Goal: Information Seeking & Learning: Check status

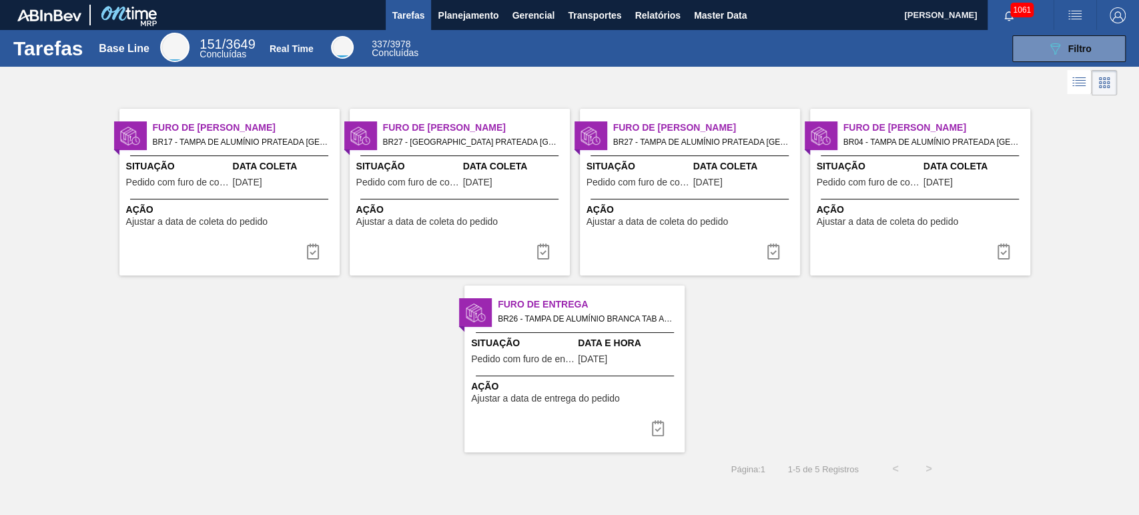
click at [803, 346] on div "Furo de Coleta BR17 - [GEOGRAPHIC_DATA] DE ALUMÍNIO PRATEADA MINAS Pedido - 200…" at bounding box center [569, 276] width 1139 height 354
click at [1009, 18] on icon "button" at bounding box center [1009, 15] width 9 height 9
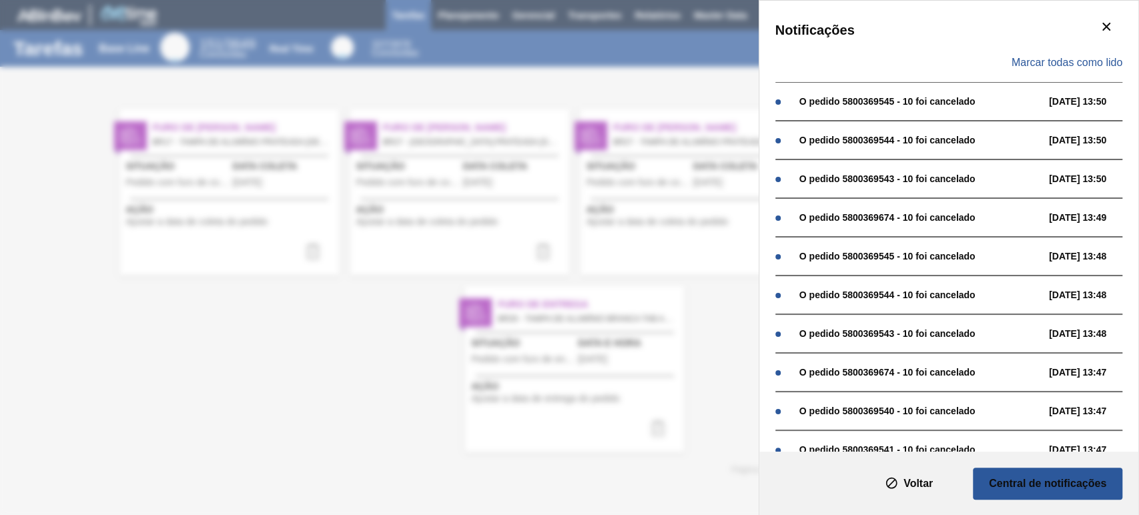
click at [1077, 76] on div "Marcar todas como lido" at bounding box center [949, 62] width 347 height 39
click at [1077, 0] on div "Tarefas Planejamento Gerencial Transportes Relatórios Master Data [PERSON_NAME]…" at bounding box center [569, 0] width 1139 height 0
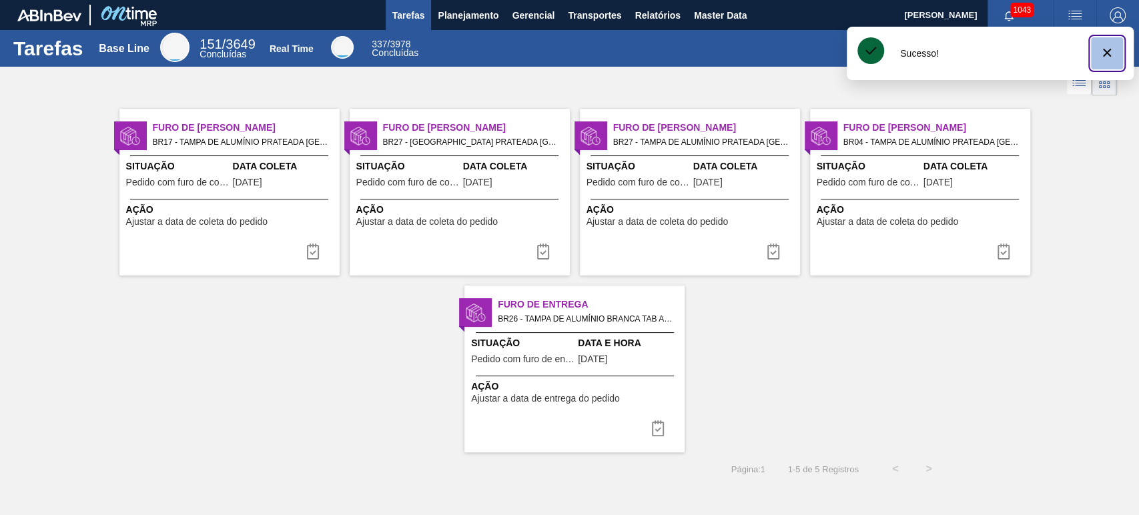
click at [1105, 52] on icon "botão de ícone" at bounding box center [1107, 53] width 8 height 8
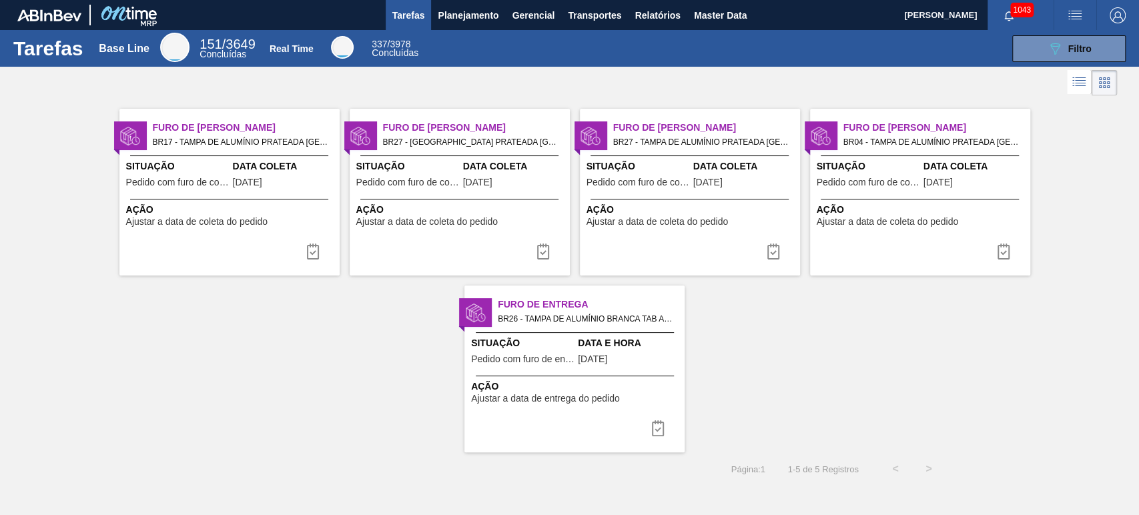
click at [959, 51] on div "089F7B8B-B2A5-4AFE-B5C0-19BA573D28AC Filtro" at bounding box center [780, 48] width 705 height 27
click at [728, 83] on div at bounding box center [569, 83] width 1139 height 32
click at [1069, 18] on img "button" at bounding box center [1075, 15] width 16 height 16
click at [1040, 71] on li "Upload de Volumes" at bounding box center [1068, 71] width 122 height 24
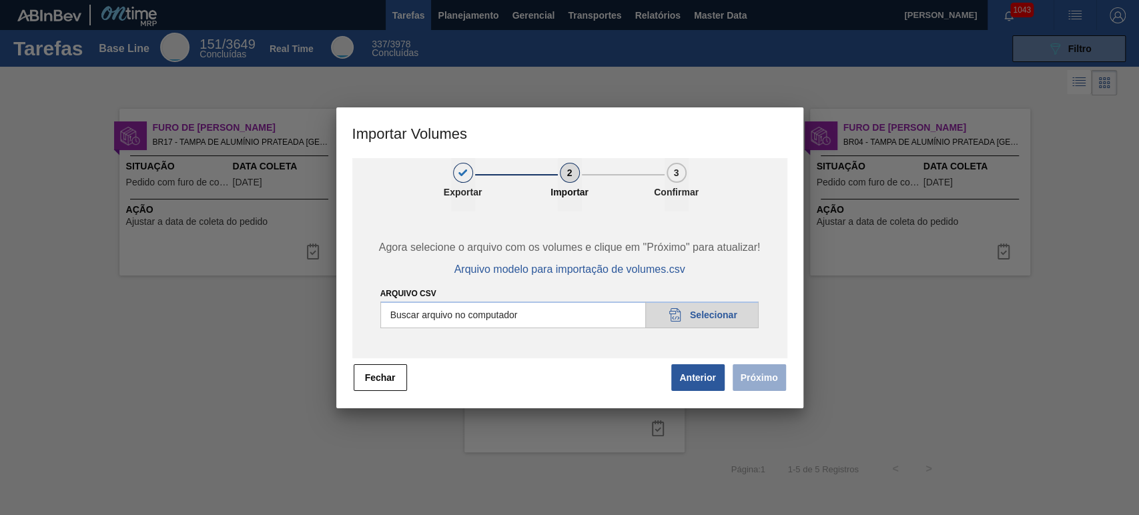
click at [722, 321] on input "Arquivo csv" at bounding box center [569, 315] width 379 height 27
type input "C:\fakepath\Template Subida LM.csv"
click at [744, 375] on button "Próximo" at bounding box center [759, 377] width 53 height 27
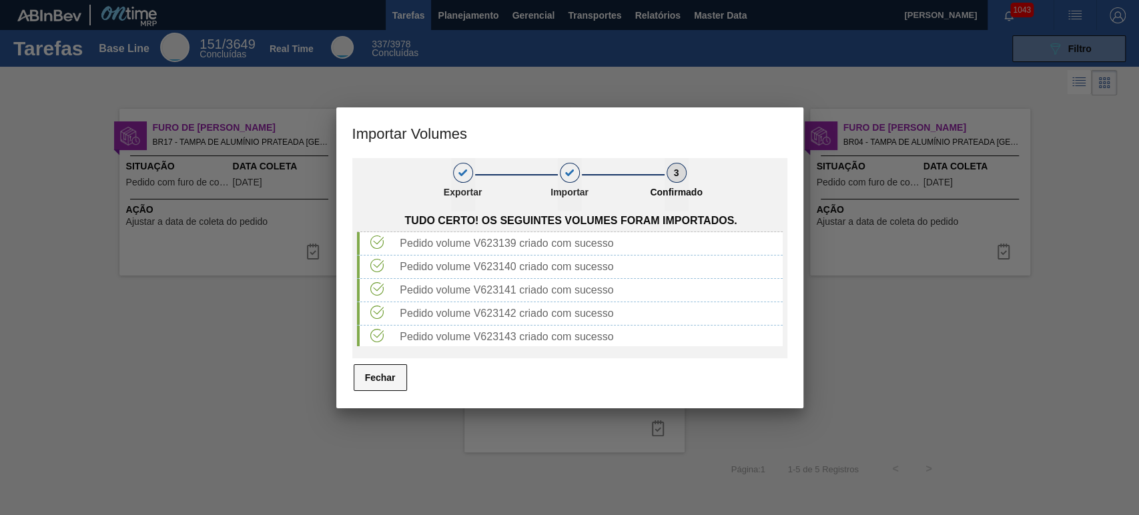
click at [387, 378] on button "Fechar" at bounding box center [380, 377] width 53 height 27
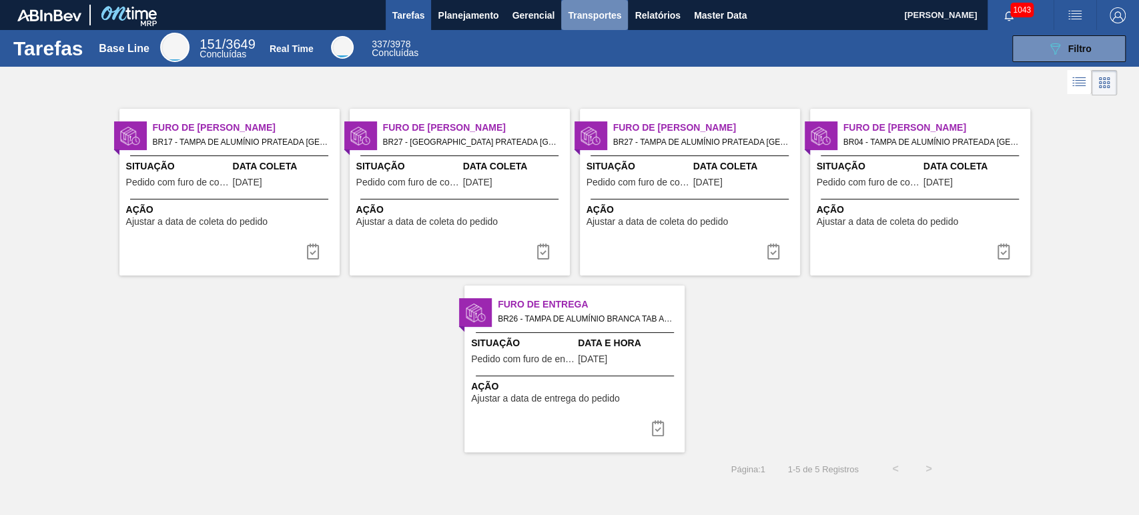
click at [597, 20] on span "Transportes" at bounding box center [594, 15] width 53 height 16
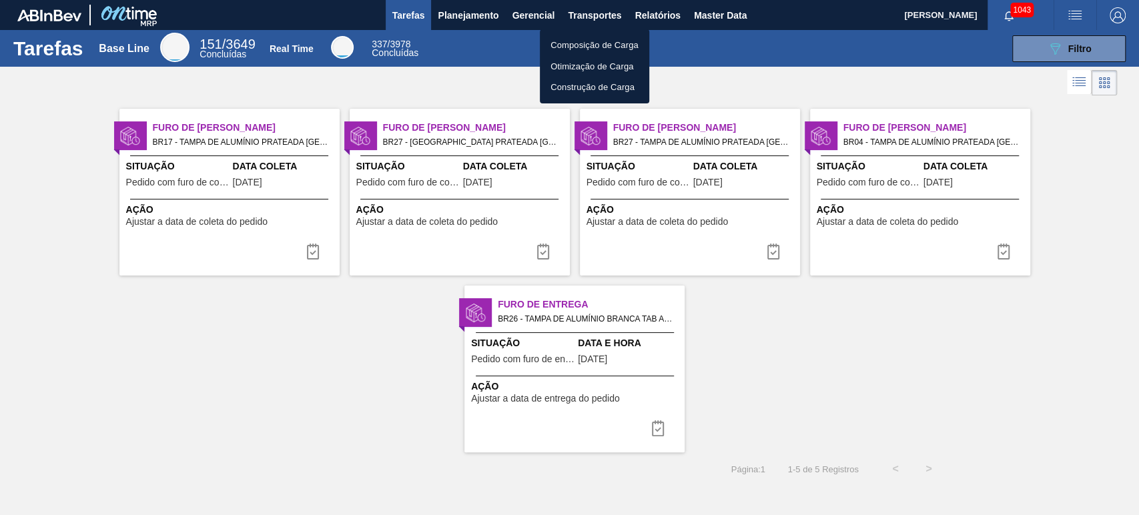
click at [570, 59] on li "Otimização de Carga" at bounding box center [594, 66] width 109 height 21
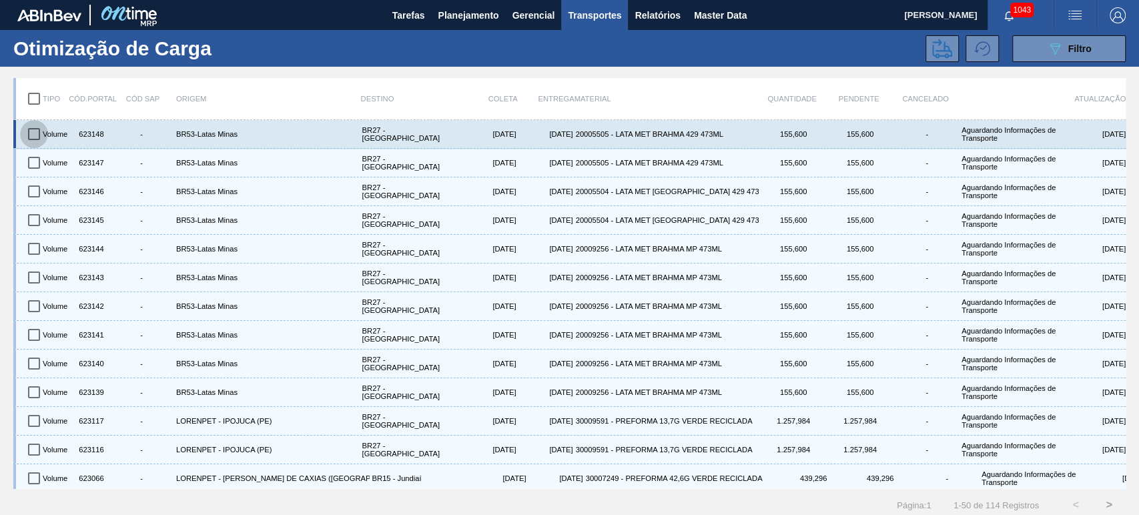
click at [39, 135] on input "checkbox" at bounding box center [34, 134] width 28 height 28
checkbox input "true"
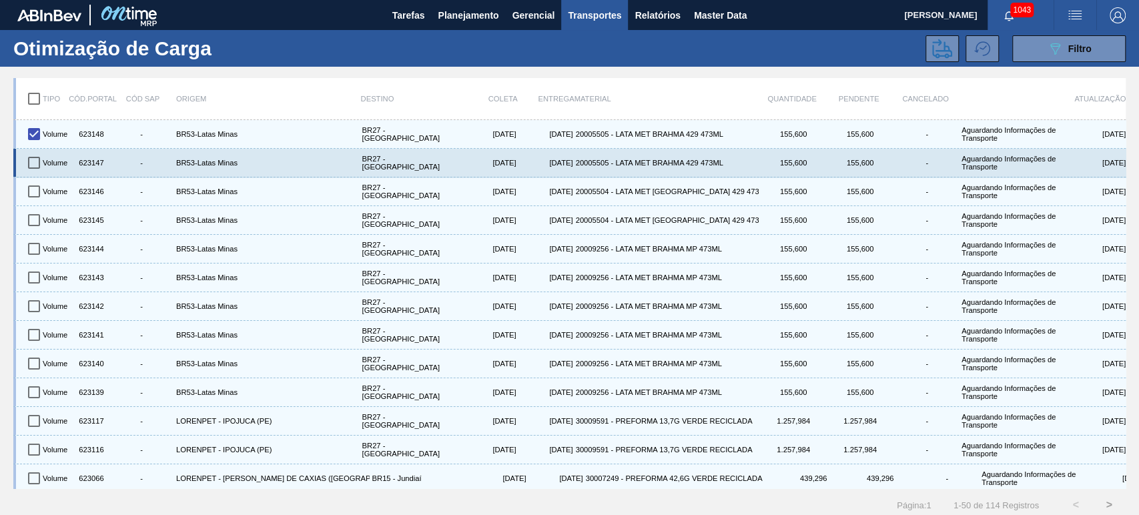
click at [33, 168] on input "checkbox" at bounding box center [34, 163] width 28 height 28
checkbox input "true"
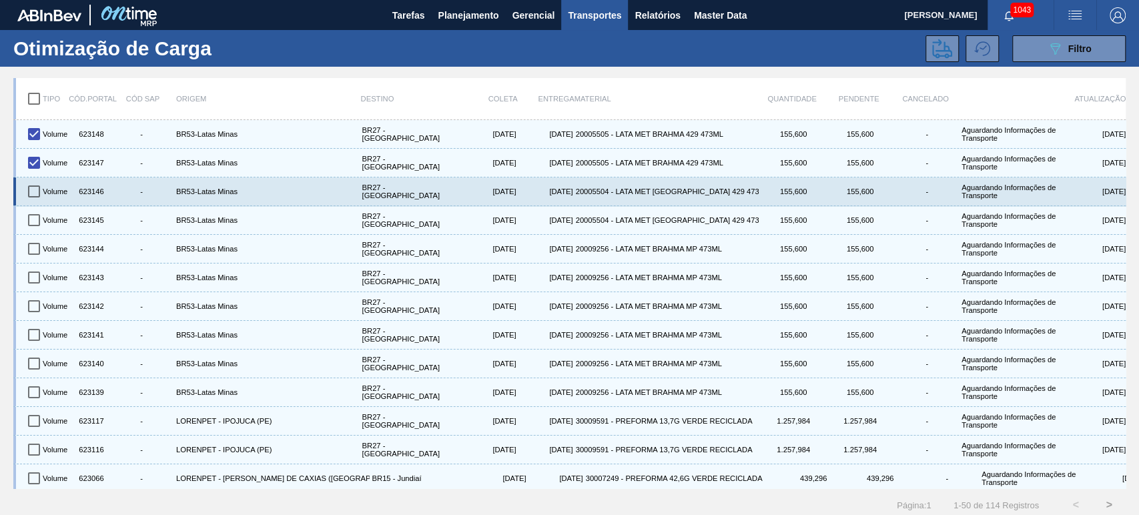
click at [33, 187] on input "checkbox" at bounding box center [34, 192] width 28 height 28
checkbox input "true"
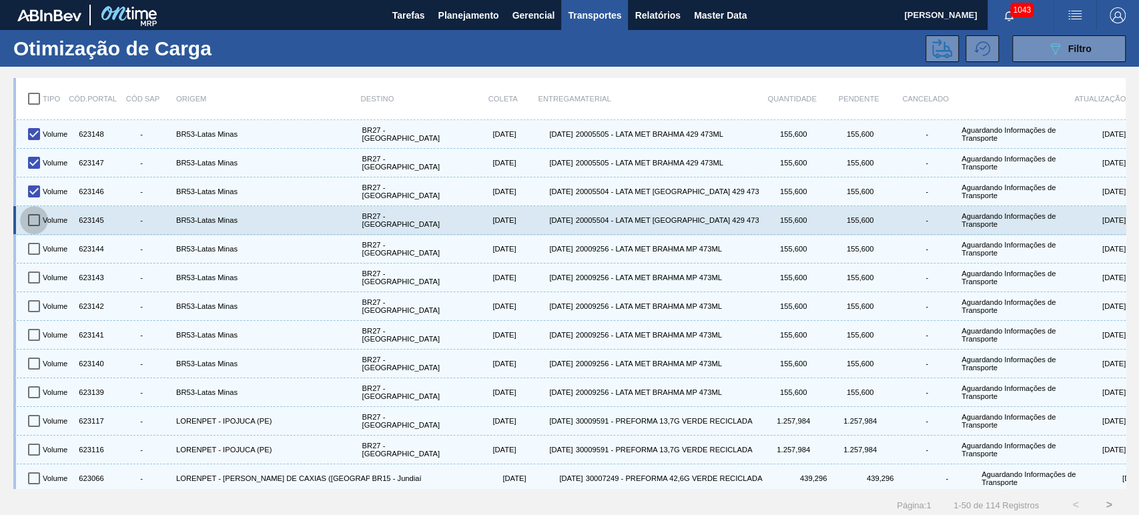
click at [31, 218] on input "checkbox" at bounding box center [34, 220] width 28 height 28
checkbox input "true"
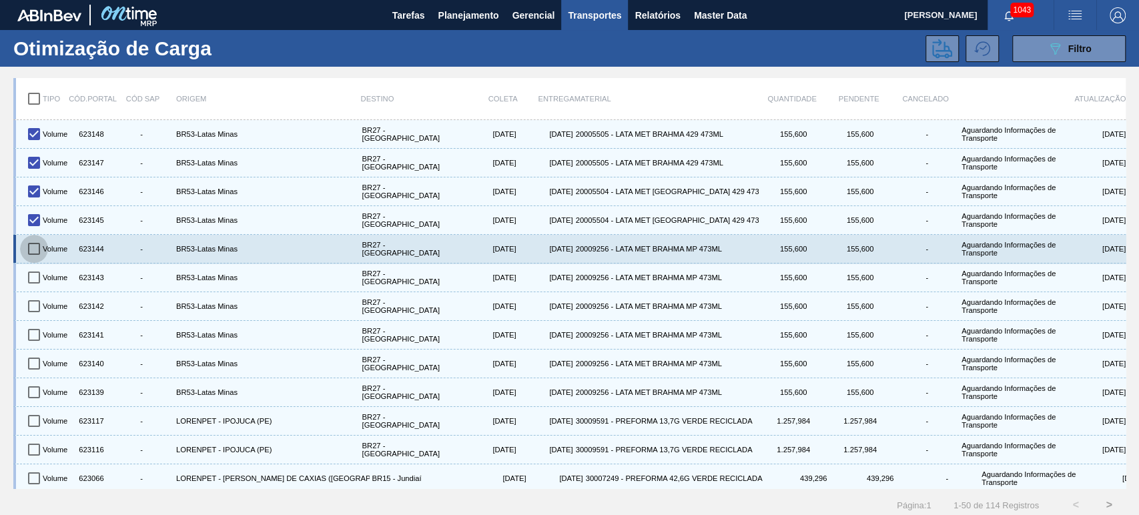
click at [30, 251] on input "checkbox" at bounding box center [34, 249] width 28 height 28
checkbox input "true"
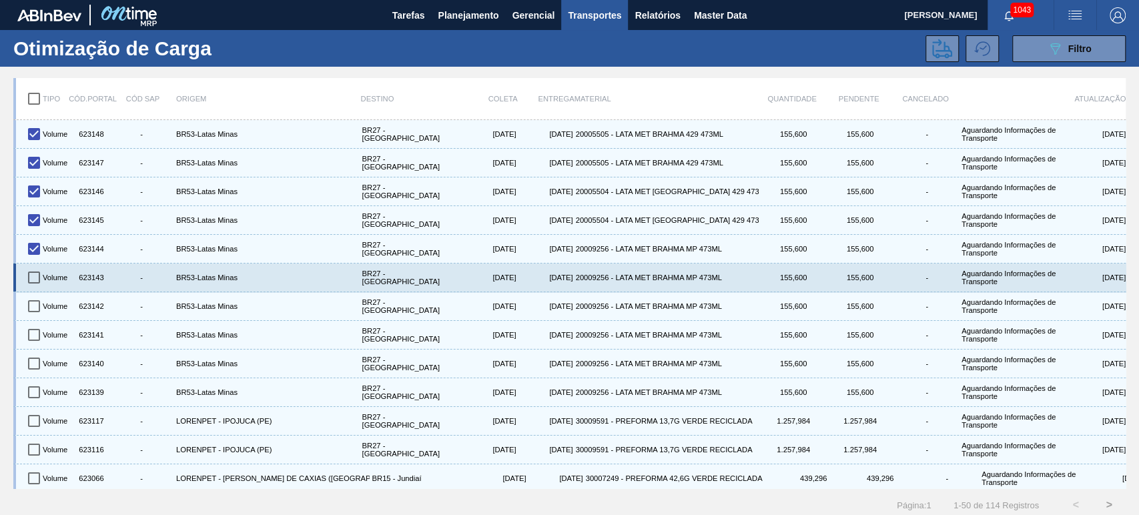
click at [32, 275] on input "checkbox" at bounding box center [34, 278] width 28 height 28
checkbox input "true"
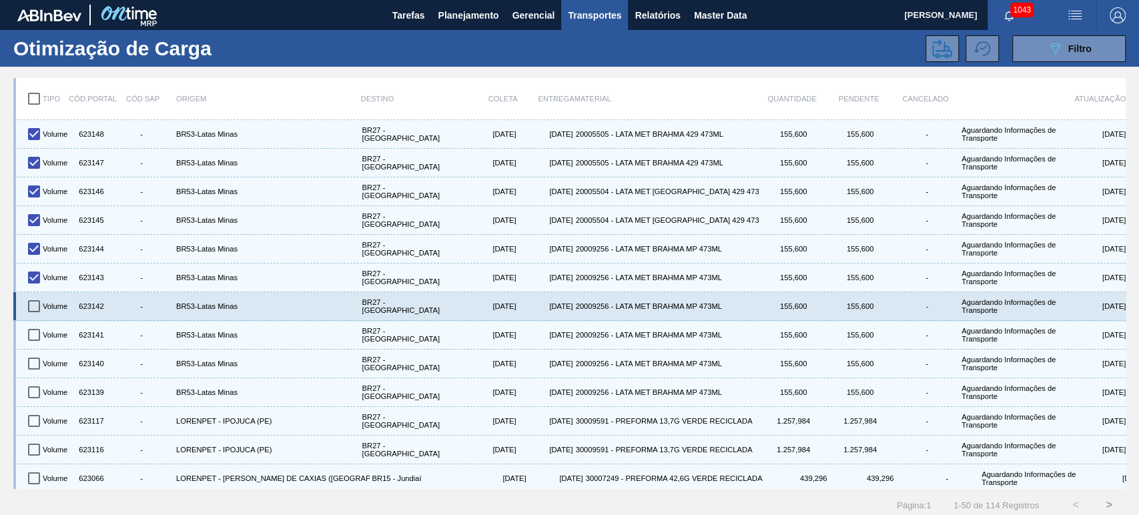
click at [31, 303] on input "checkbox" at bounding box center [34, 306] width 28 height 28
checkbox input "true"
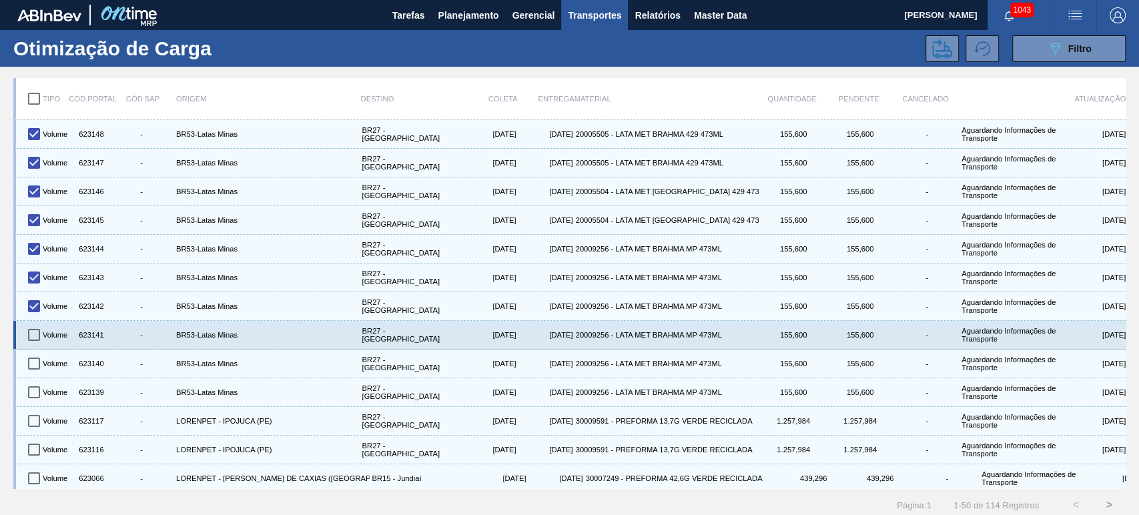
click at [36, 335] on input "checkbox" at bounding box center [34, 335] width 28 height 28
checkbox input "true"
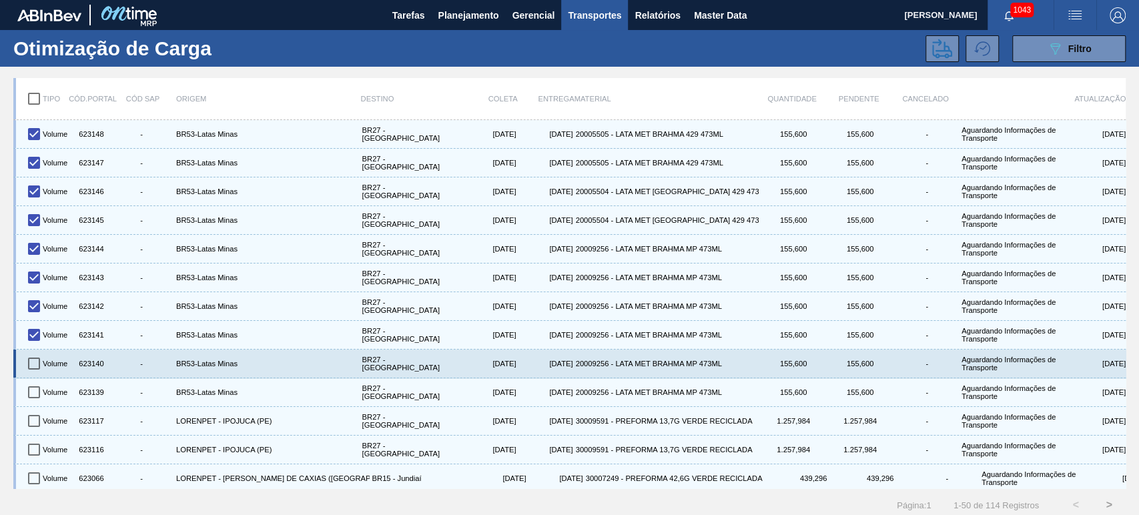
click at [36, 361] on input "checkbox" at bounding box center [34, 364] width 28 height 28
checkbox input "true"
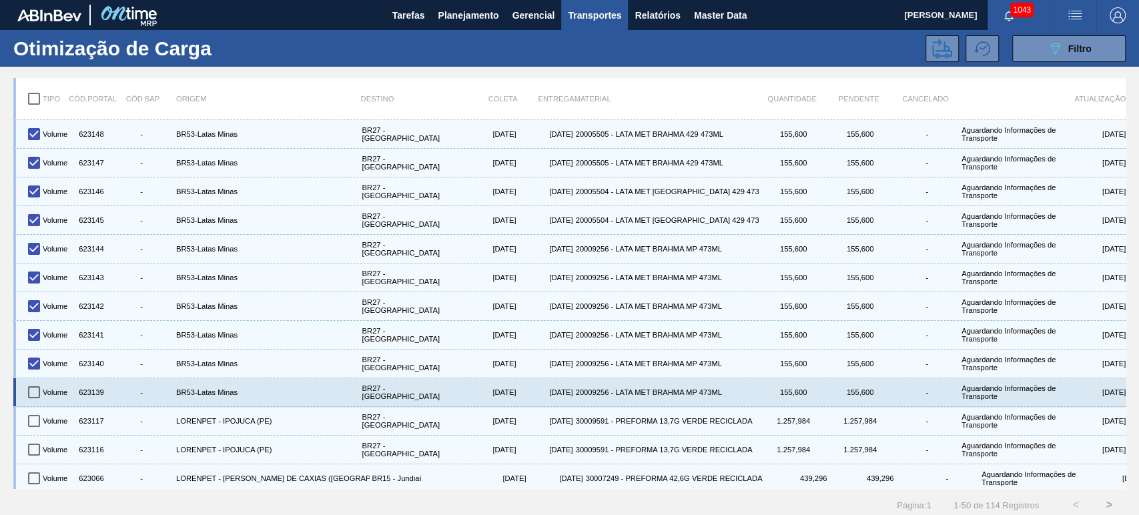
click at [35, 393] on input "checkbox" at bounding box center [34, 392] width 28 height 28
checkbox input "true"
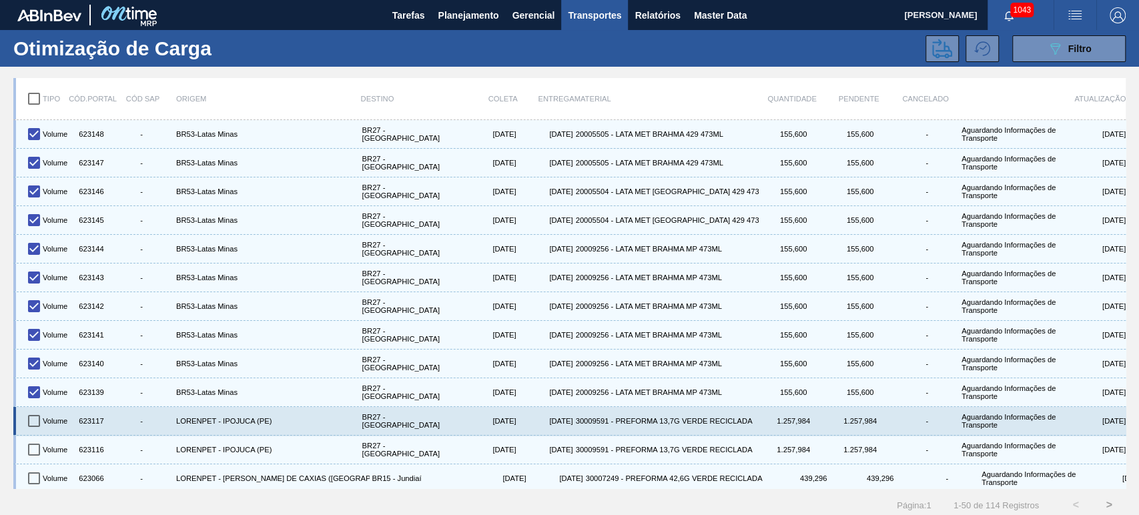
click at [31, 424] on input "checkbox" at bounding box center [34, 421] width 28 height 28
checkbox input "true"
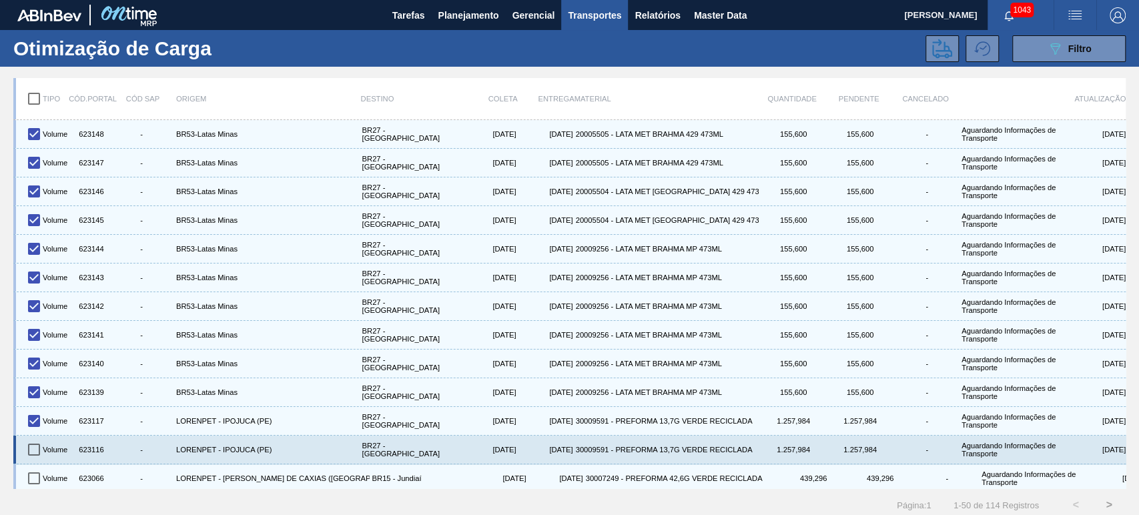
click at [37, 451] on input "checkbox" at bounding box center [34, 450] width 28 height 28
checkbox input "true"
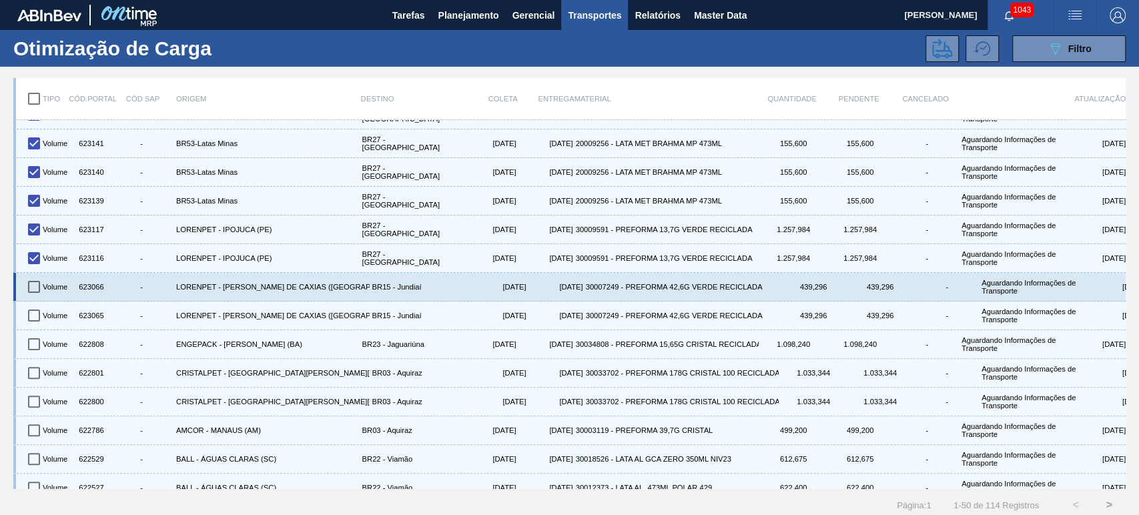
scroll to position [198, 0]
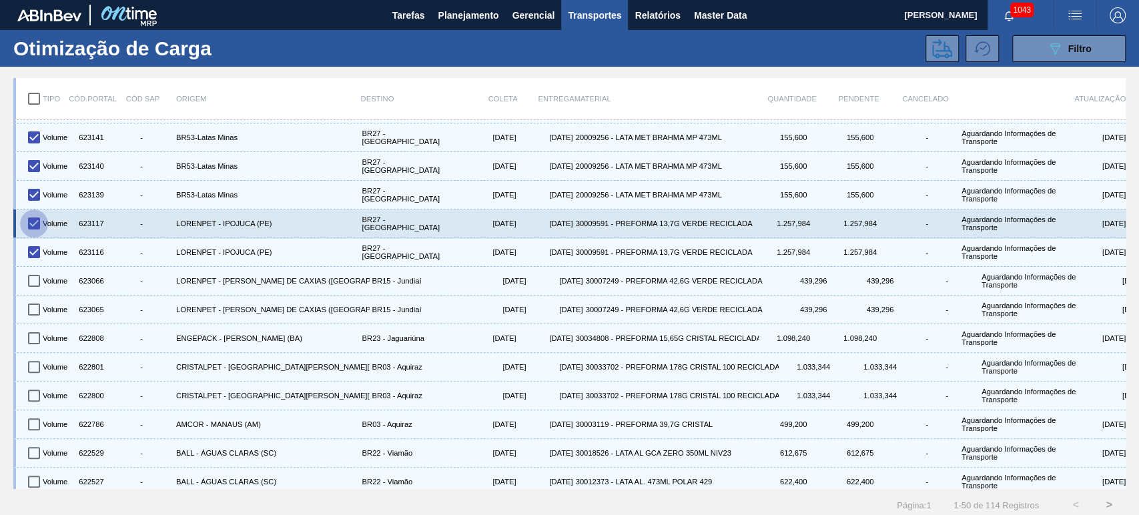
click at [39, 223] on input "checkbox" at bounding box center [34, 224] width 28 height 28
checkbox input "false"
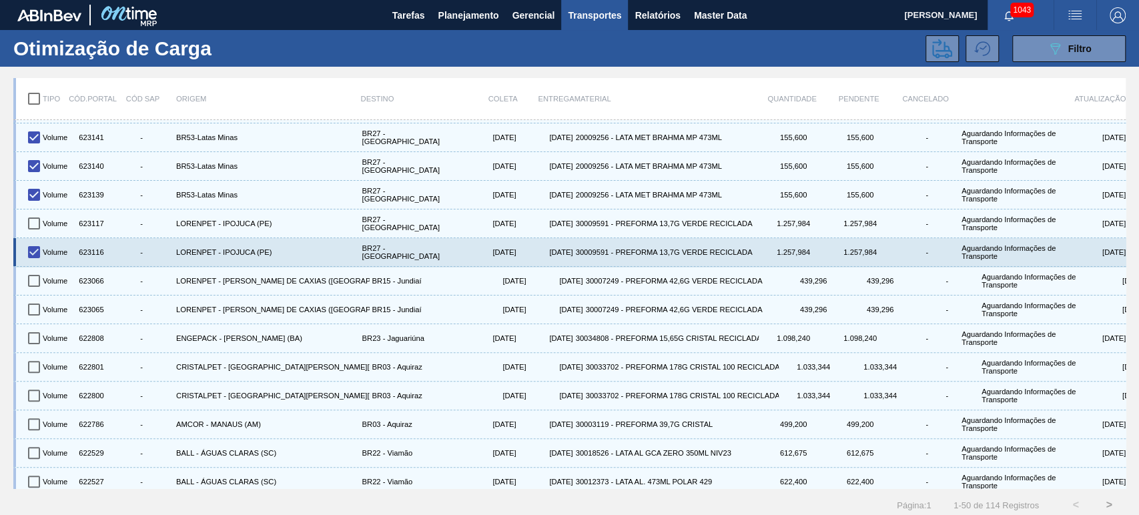
click at [31, 244] on input "checkbox" at bounding box center [34, 252] width 28 height 28
checkbox input "false"
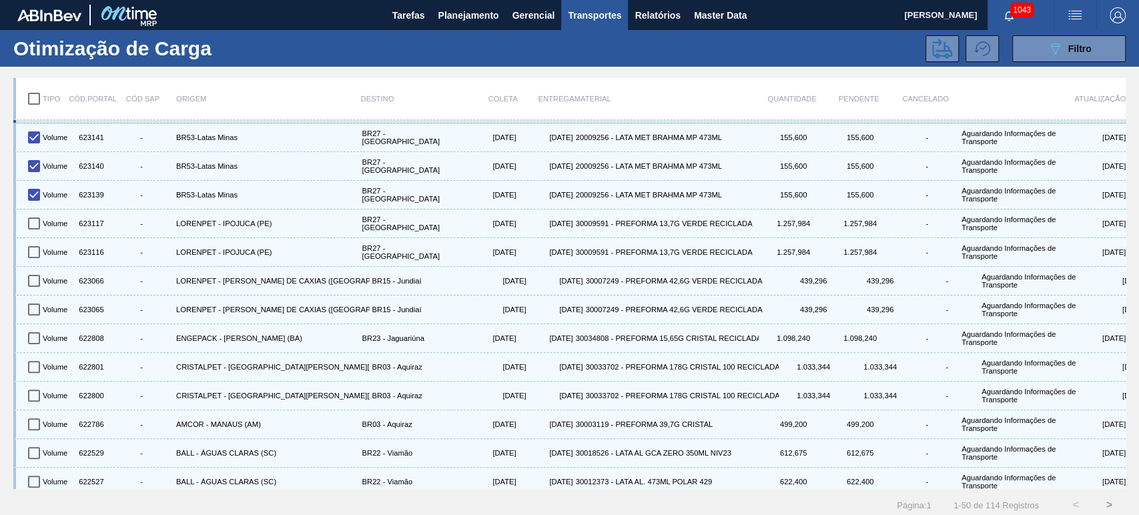
scroll to position [0, 0]
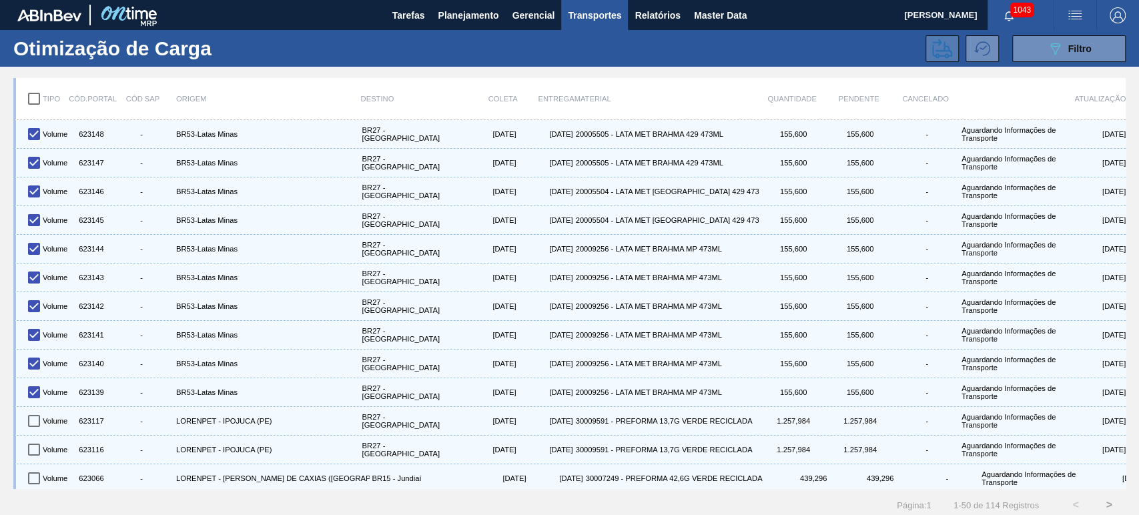
click at [932, 55] on icon at bounding box center [942, 49] width 20 height 20
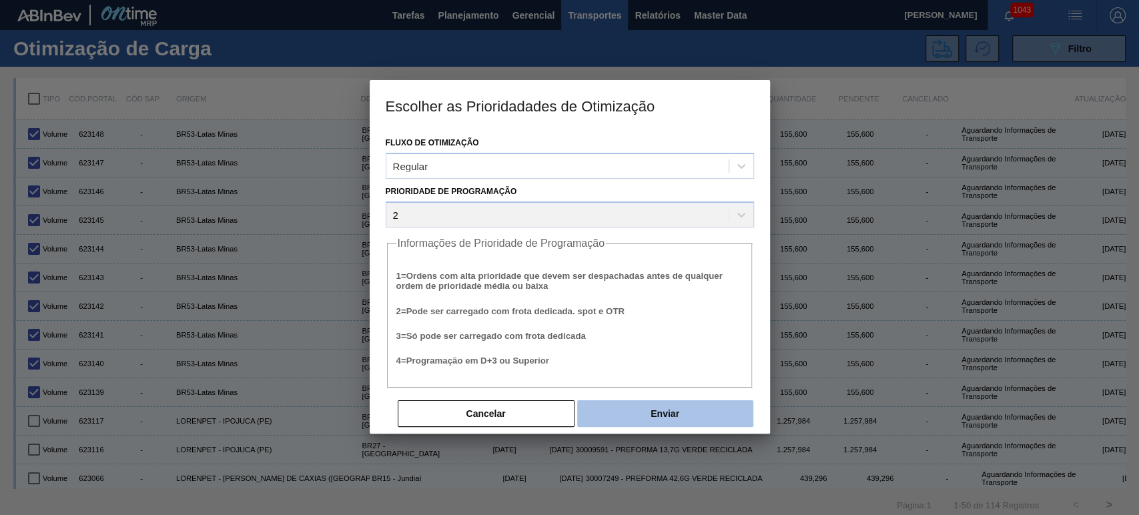
click at [665, 409] on button "Enviar" at bounding box center [665, 413] width 176 height 27
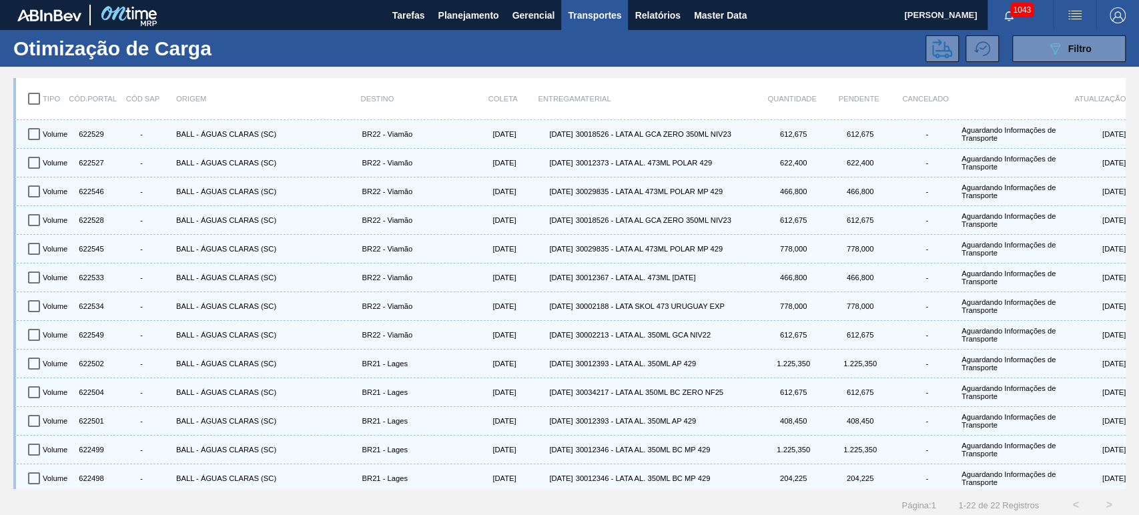
click at [991, 95] on div at bounding box center [1009, 99] width 100 height 28
click at [488, 21] on span "Planejamento" at bounding box center [468, 15] width 61 height 16
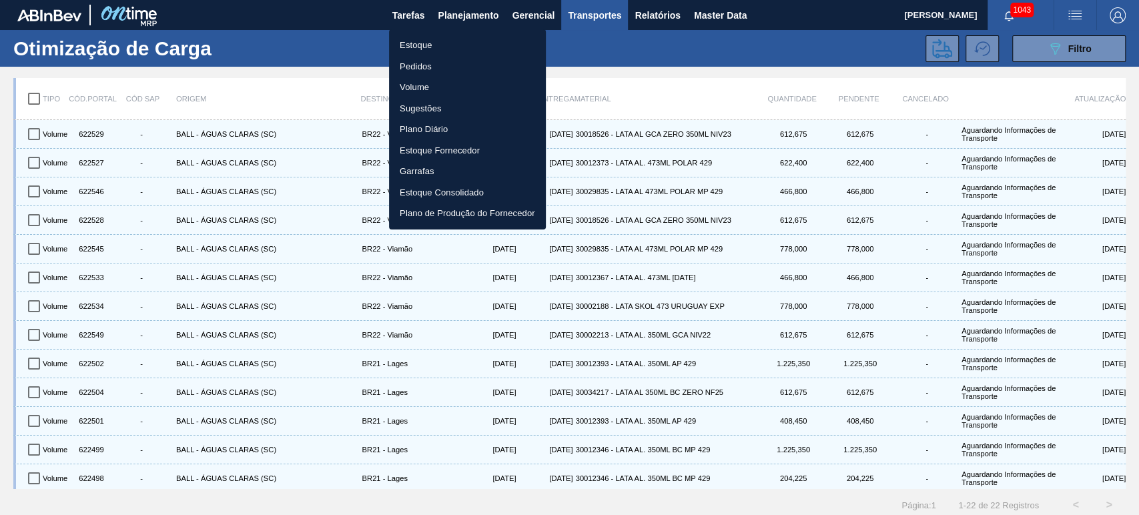
drag, startPoint x: 427, startPoint y: 45, endPoint x: 453, endPoint y: 82, distance: 45.0
click at [427, 45] on li "Estoque" at bounding box center [467, 45] width 157 height 21
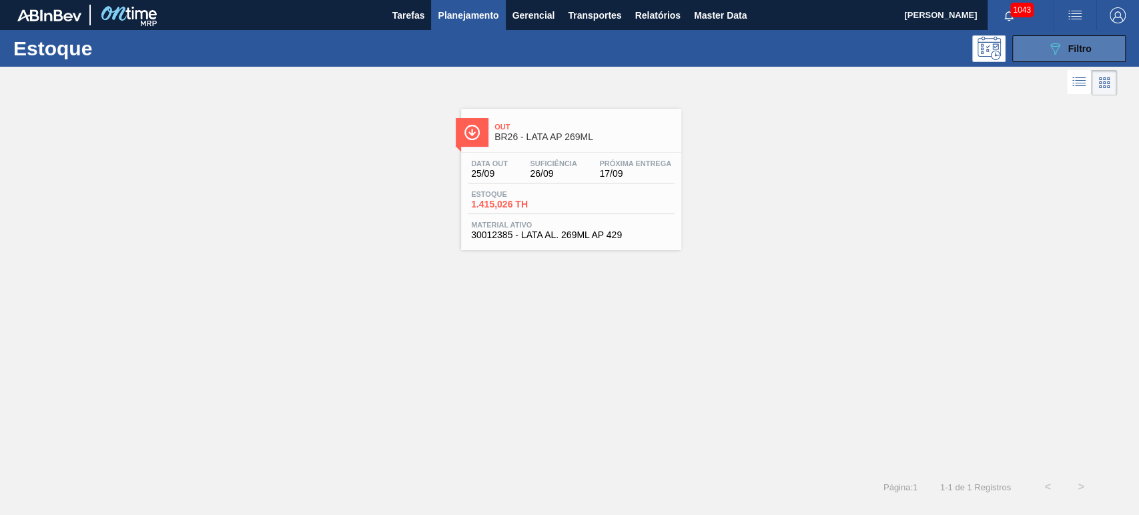
click at [1034, 51] on button "089F7B8B-B2A5-4AFE-B5C0-19BA573D28AC Filtro" at bounding box center [1069, 48] width 113 height 27
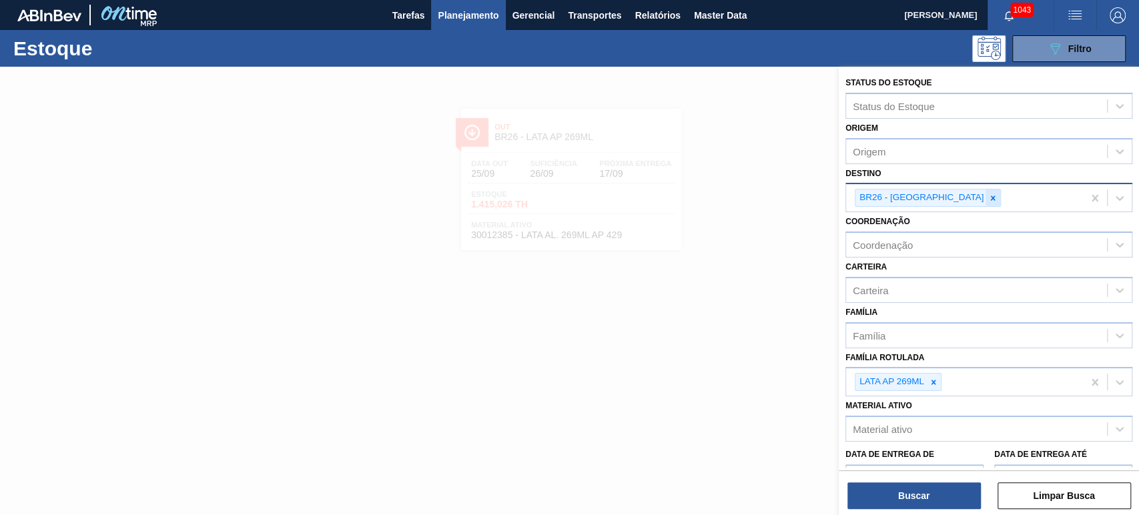
click at [991, 199] on icon at bounding box center [993, 198] width 5 height 5
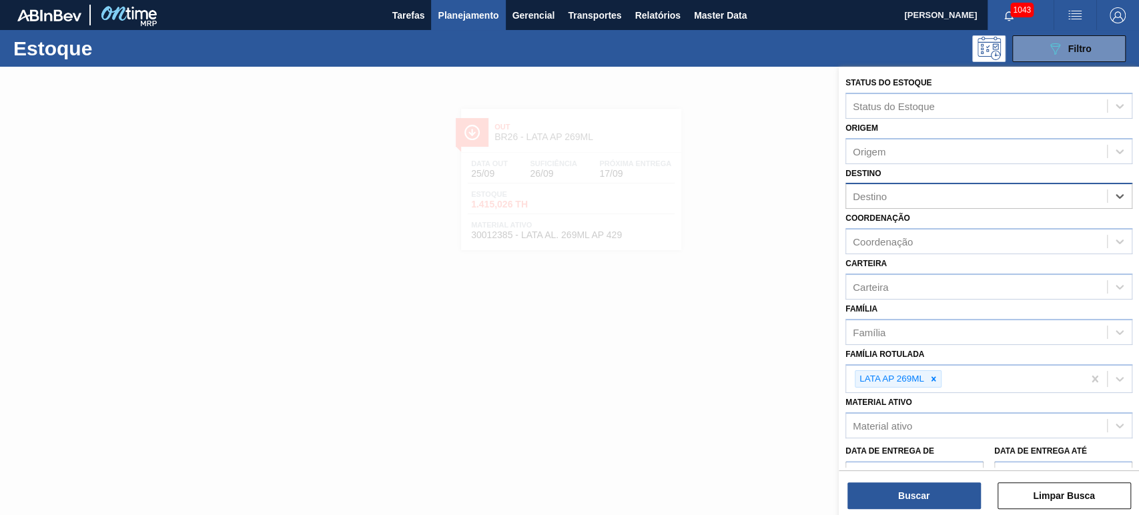
click at [940, 199] on div "Destino" at bounding box center [976, 196] width 261 height 19
type input "nova"
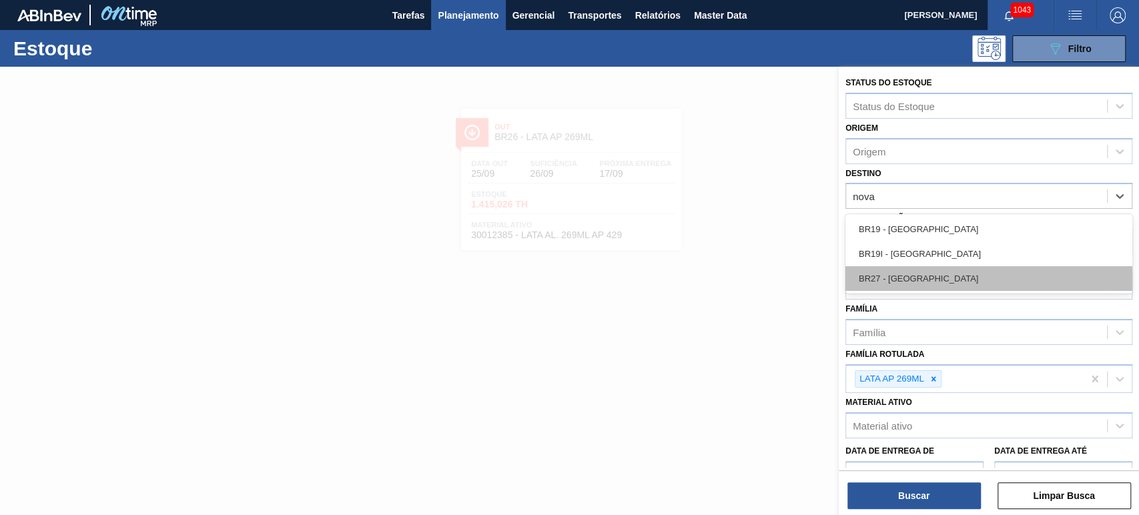
click at [913, 276] on div "BR27 - [GEOGRAPHIC_DATA]" at bounding box center [989, 278] width 287 height 25
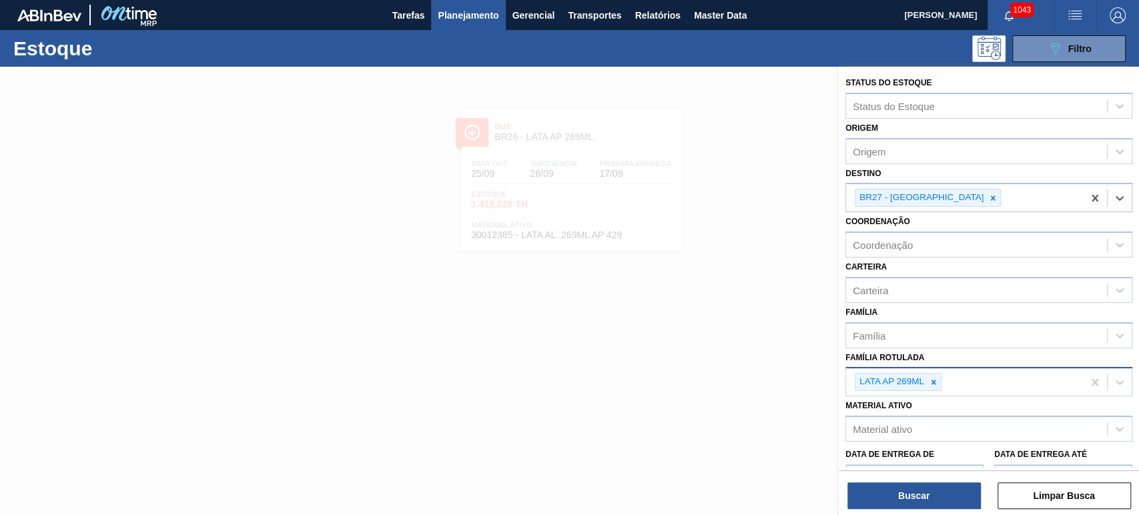
click at [933, 380] on icon at bounding box center [934, 382] width 5 height 5
paste Rotulada "LATA BC 473ML MP"
type Rotulada "LATA BC 473ML MP"
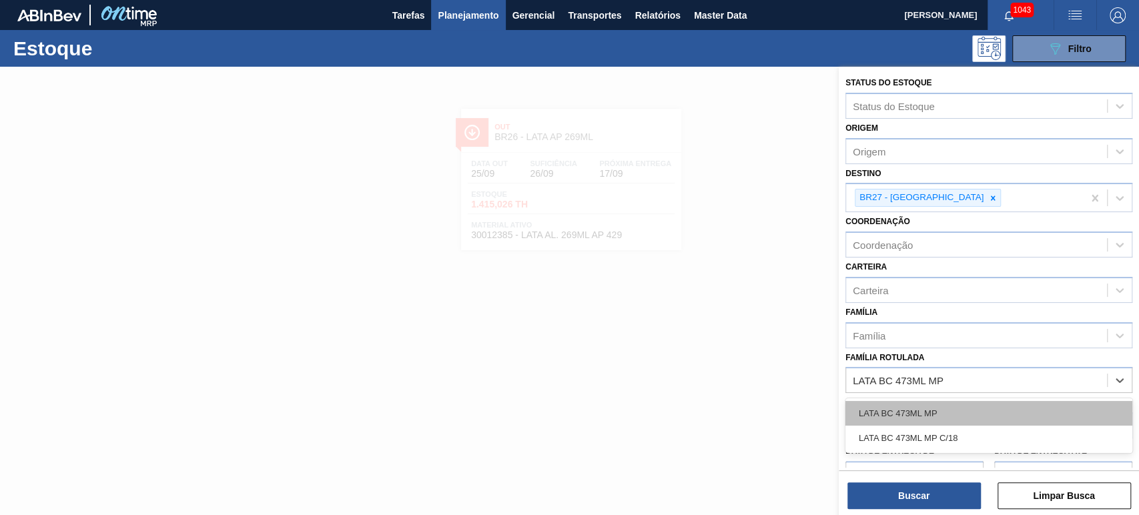
click at [940, 418] on div "LATA BC 473ML MP" at bounding box center [989, 413] width 287 height 25
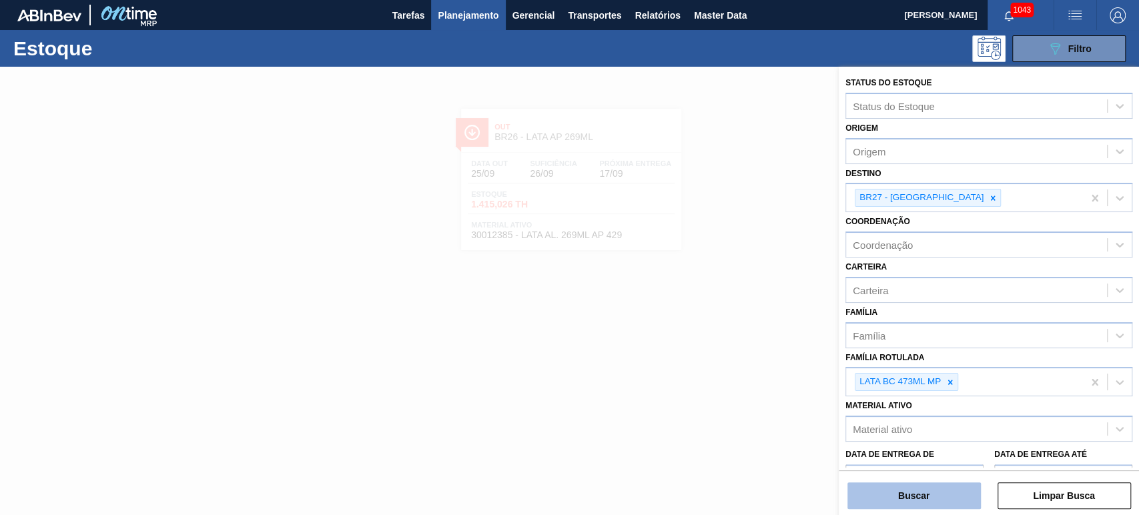
click at [924, 495] on button "Buscar" at bounding box center [914, 496] width 133 height 27
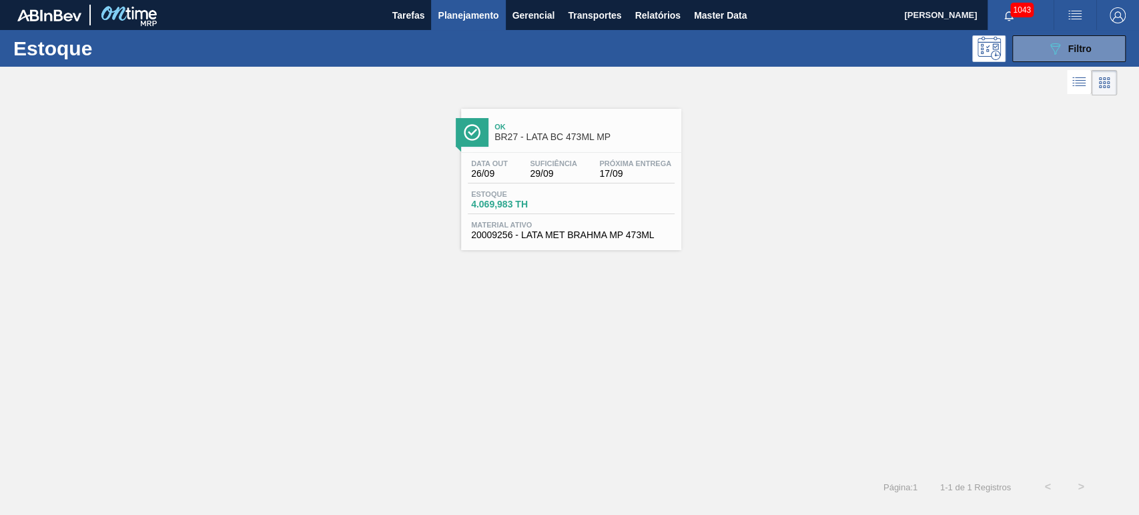
click at [573, 137] on span "BR27 - LATA BC 473ML MP" at bounding box center [585, 137] width 180 height 10
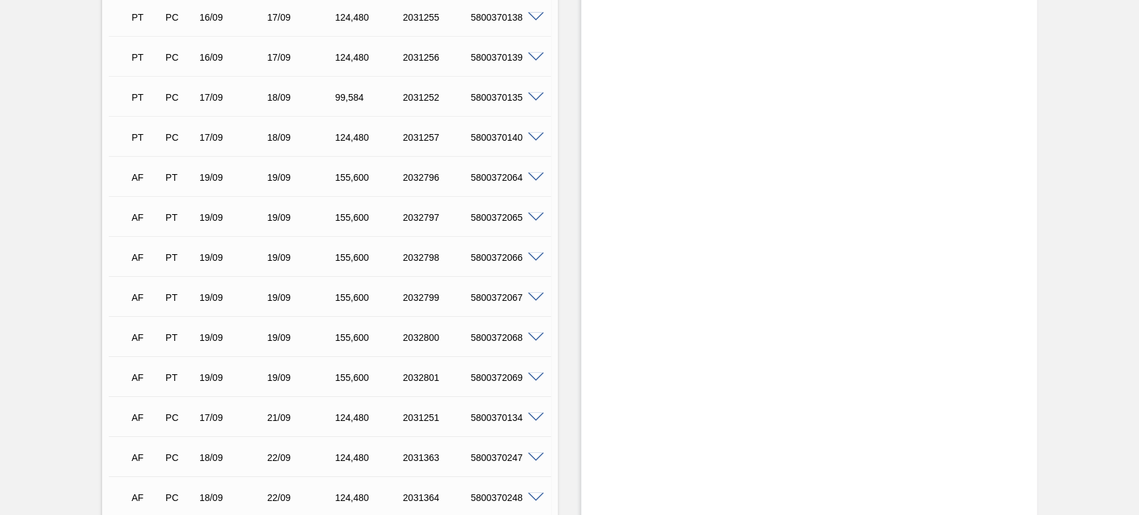
scroll to position [2542, 0]
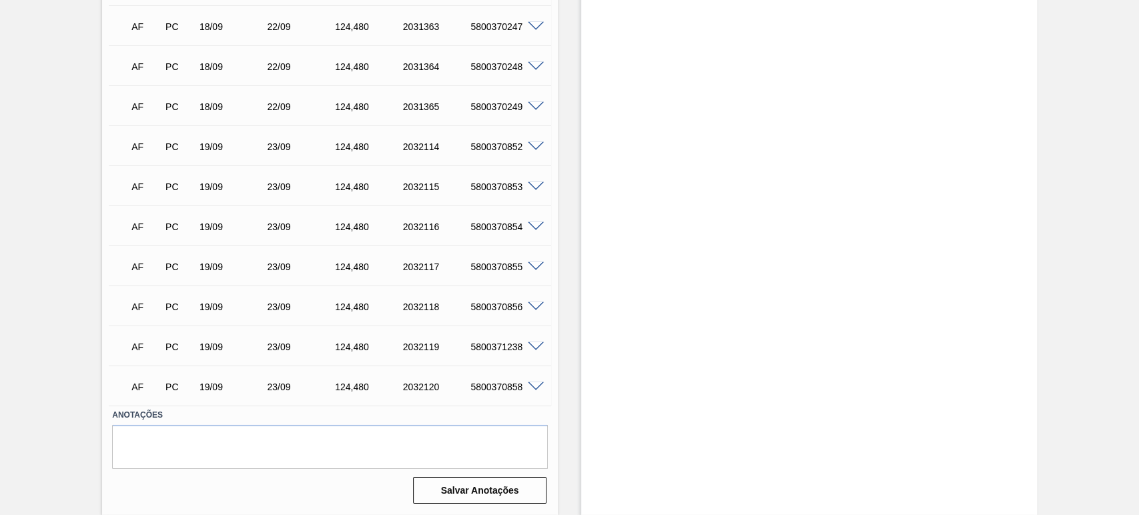
click at [531, 382] on span at bounding box center [536, 387] width 16 height 10
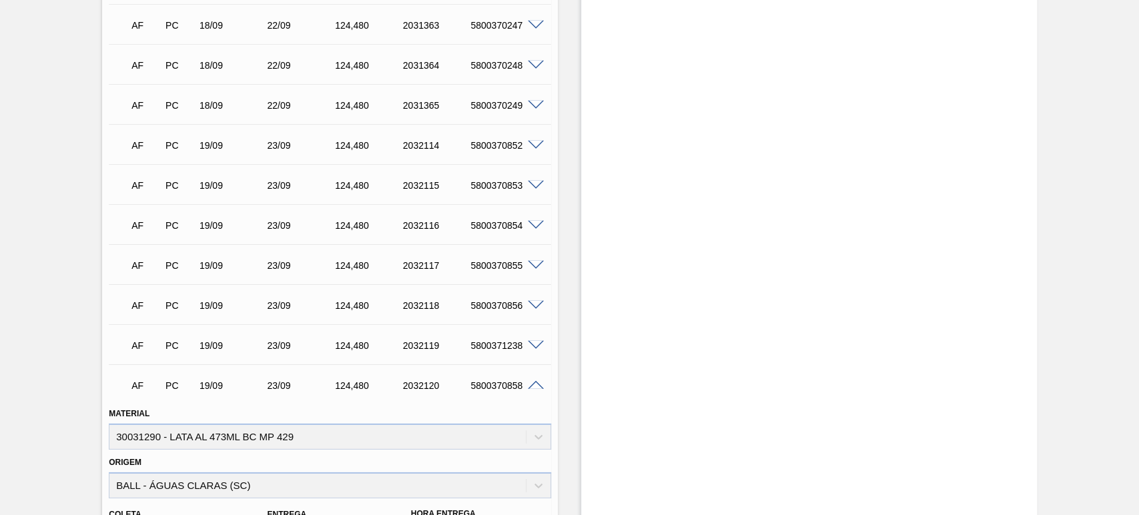
click at [532, 382] on span at bounding box center [536, 386] width 16 height 10
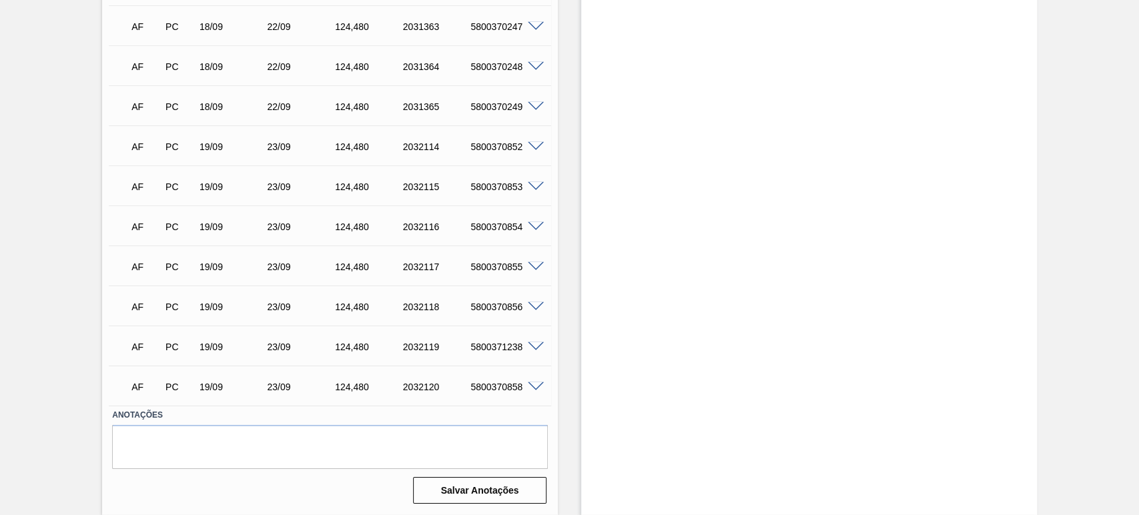
click at [532, 310] on span at bounding box center [536, 307] width 16 height 10
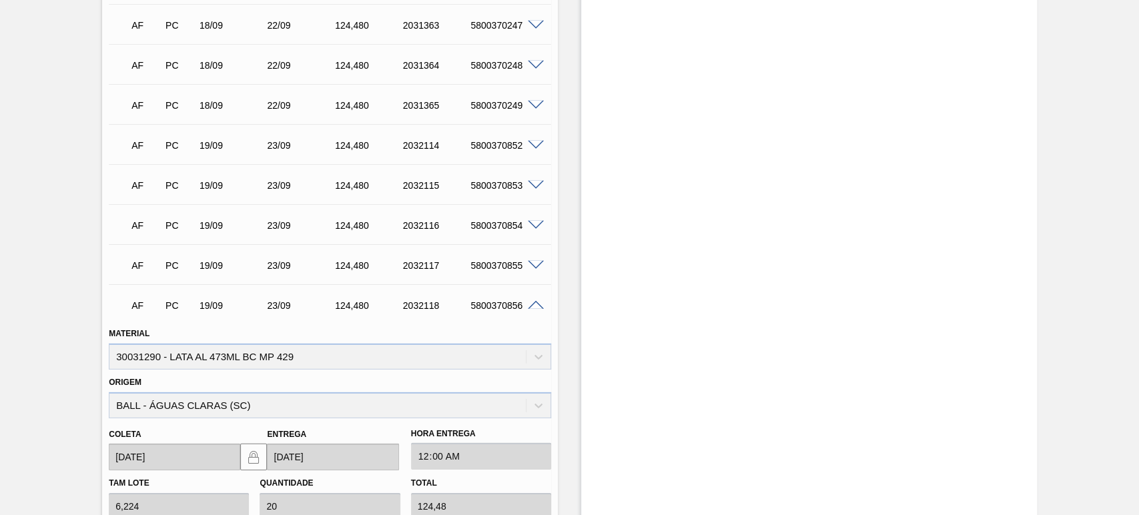
click at [533, 304] on span at bounding box center [536, 306] width 16 height 10
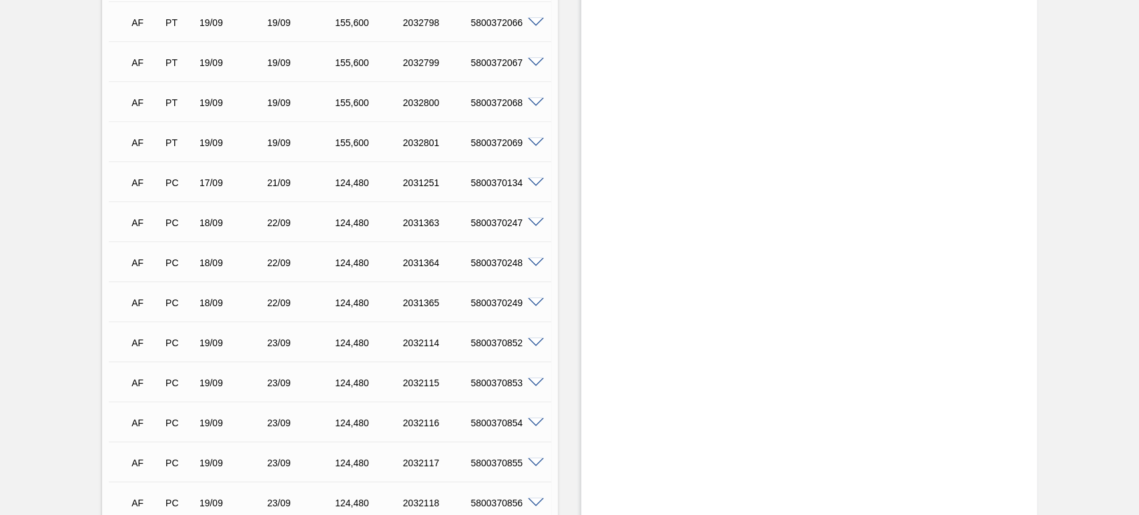
scroll to position [2147, 0]
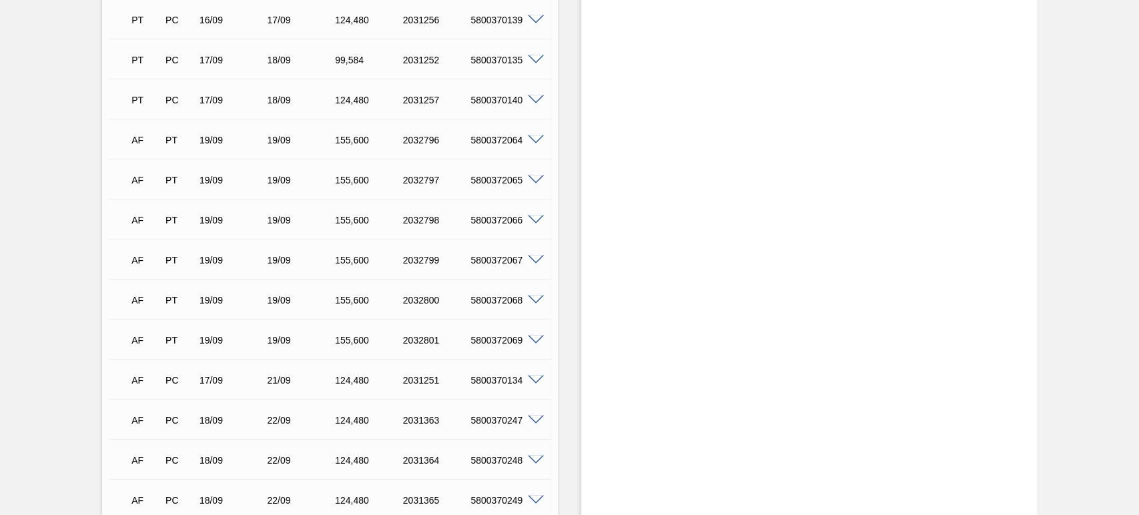
click at [536, 145] on span at bounding box center [536, 140] width 16 height 10
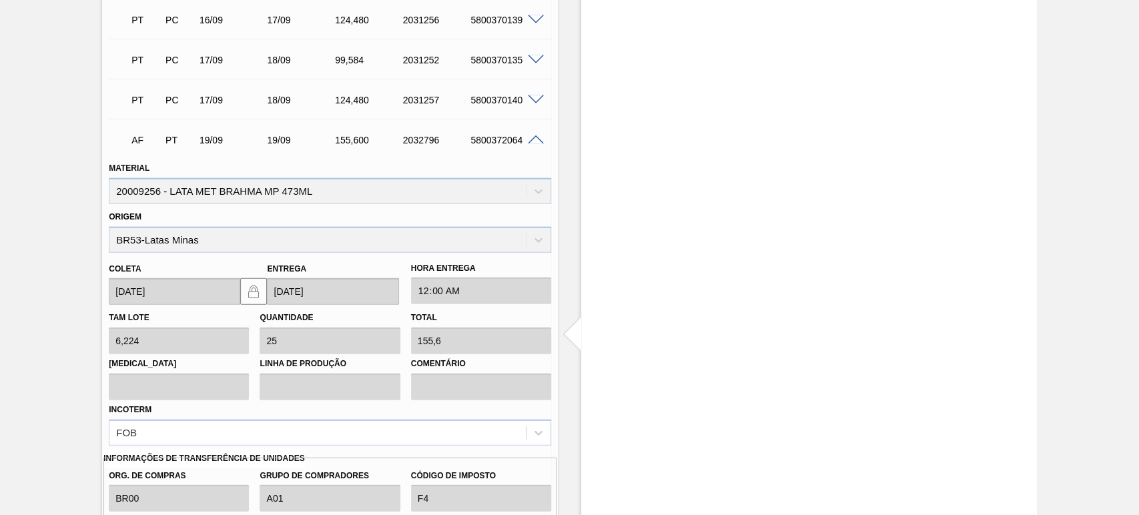
click at [502, 143] on div "5800372064" at bounding box center [504, 140] width 75 height 11
copy div "5800372064"
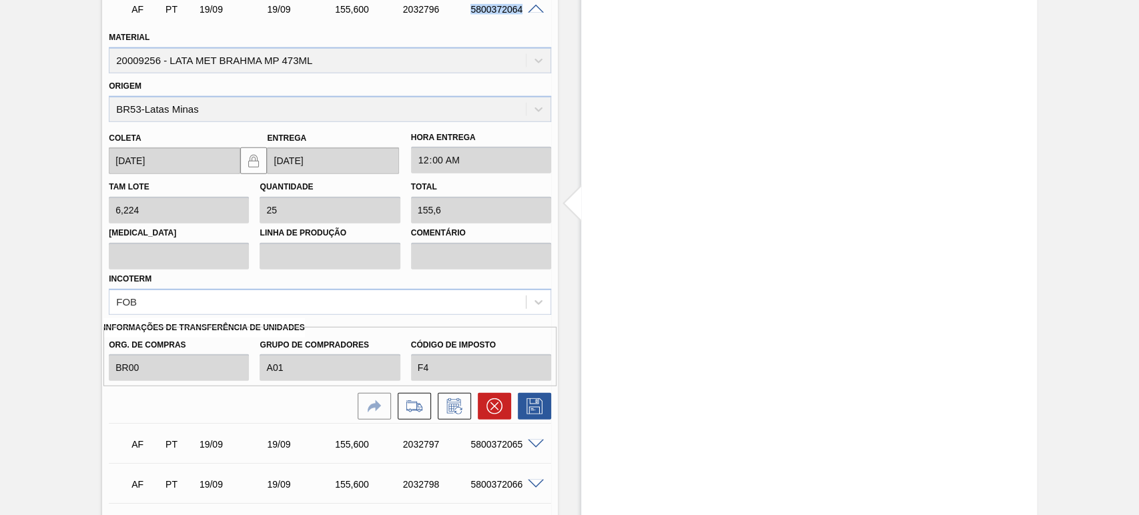
scroll to position [2344, 0]
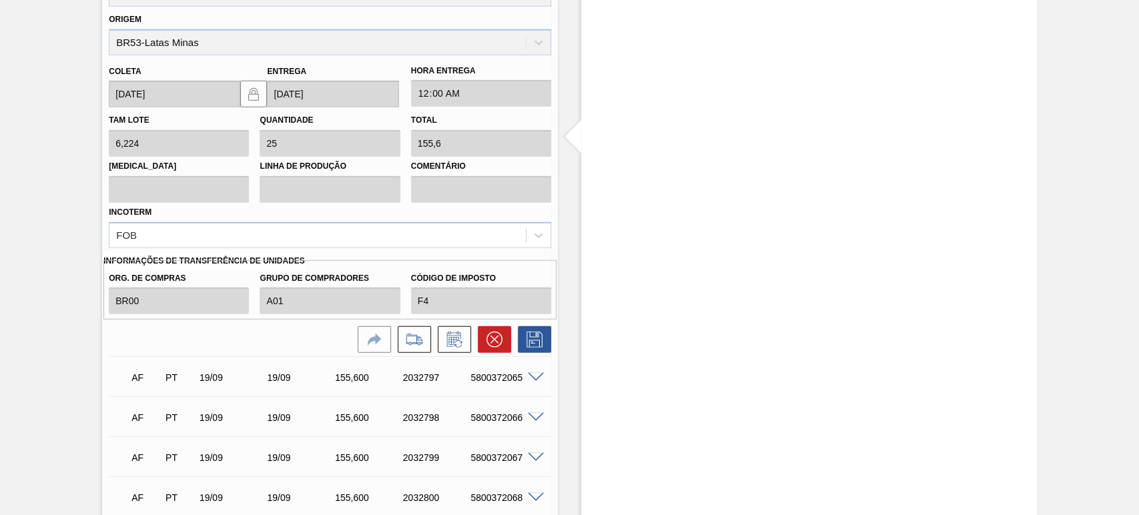
click at [502, 382] on div "5800372065" at bounding box center [504, 377] width 75 height 11
copy div "5800372065"
click at [542, 376] on span at bounding box center [536, 378] width 16 height 10
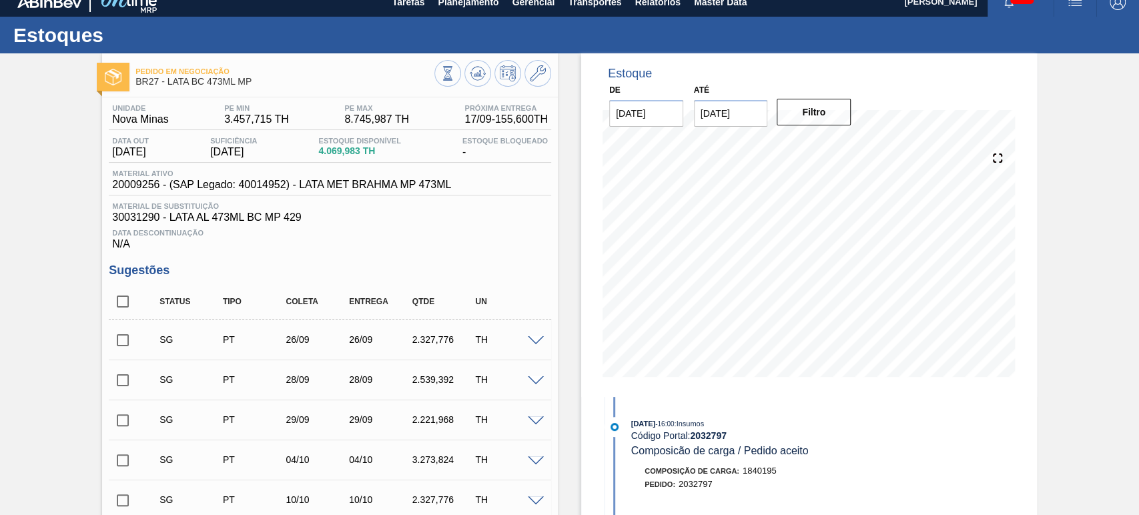
scroll to position [0, 0]
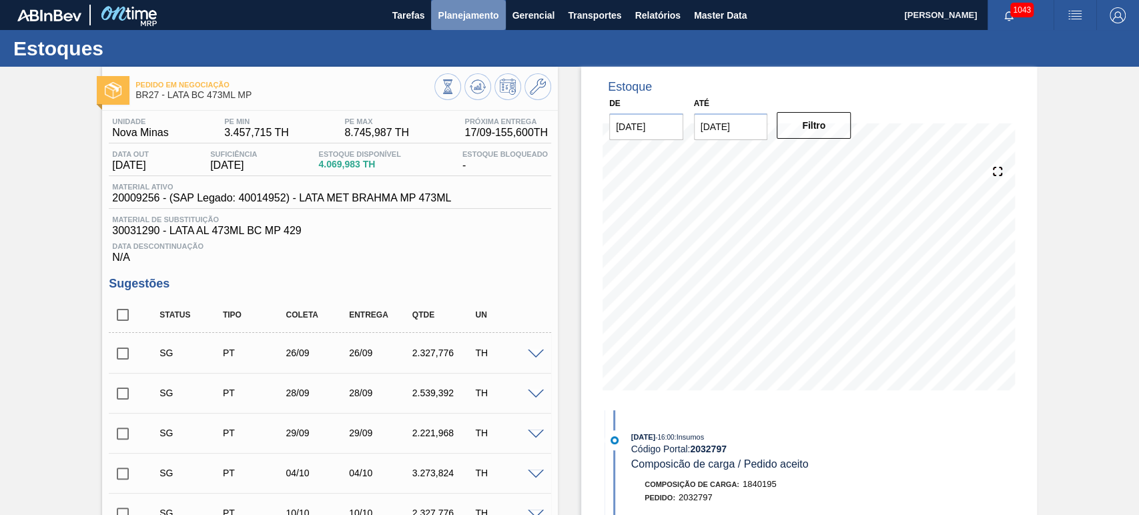
click at [473, 21] on span "Planejamento" at bounding box center [468, 15] width 61 height 16
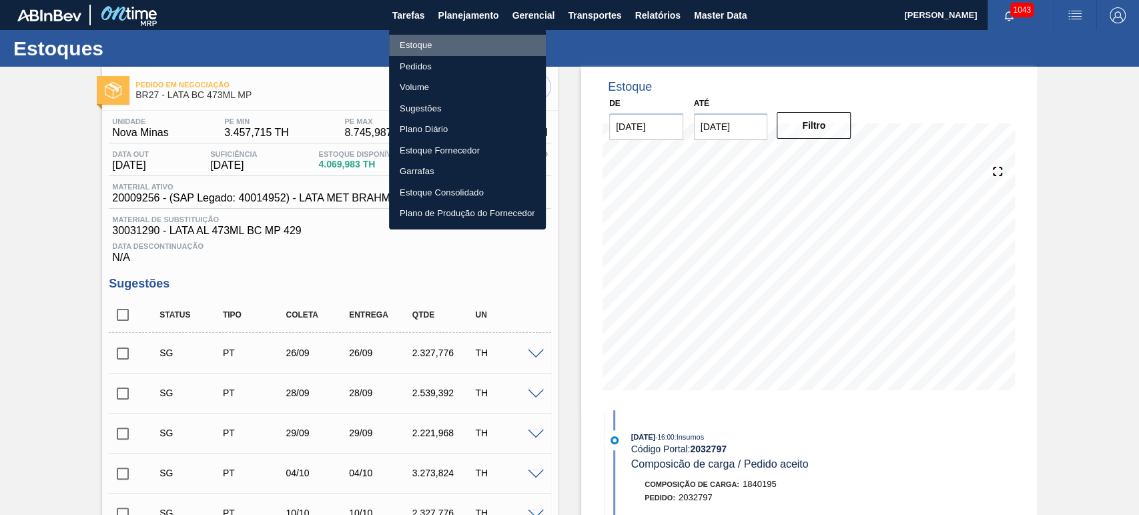
click at [433, 47] on li "Estoque" at bounding box center [467, 45] width 157 height 21
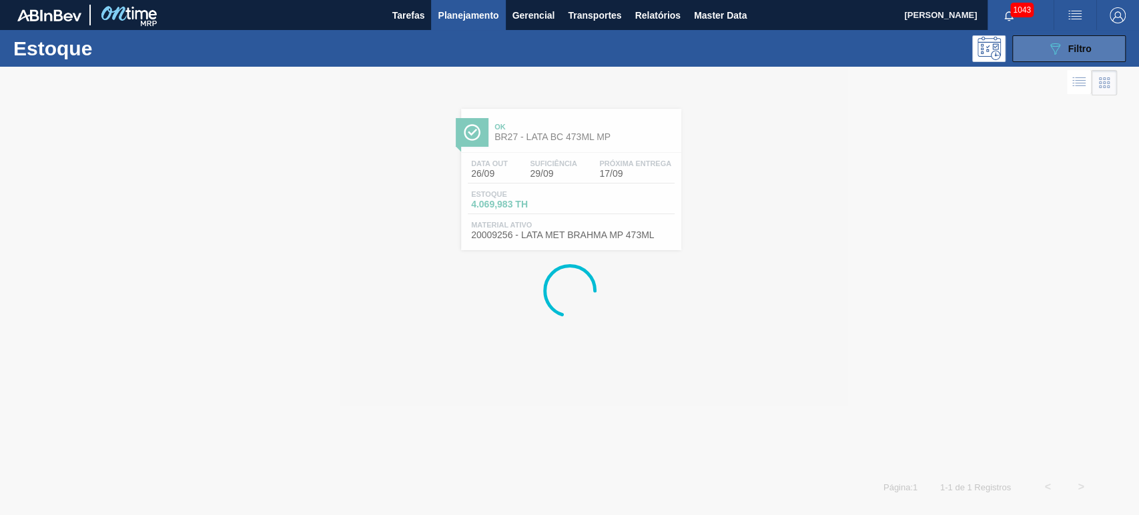
click at [1055, 47] on icon "089F7B8B-B2A5-4AFE-B5C0-19BA573D28AC" at bounding box center [1055, 49] width 16 height 16
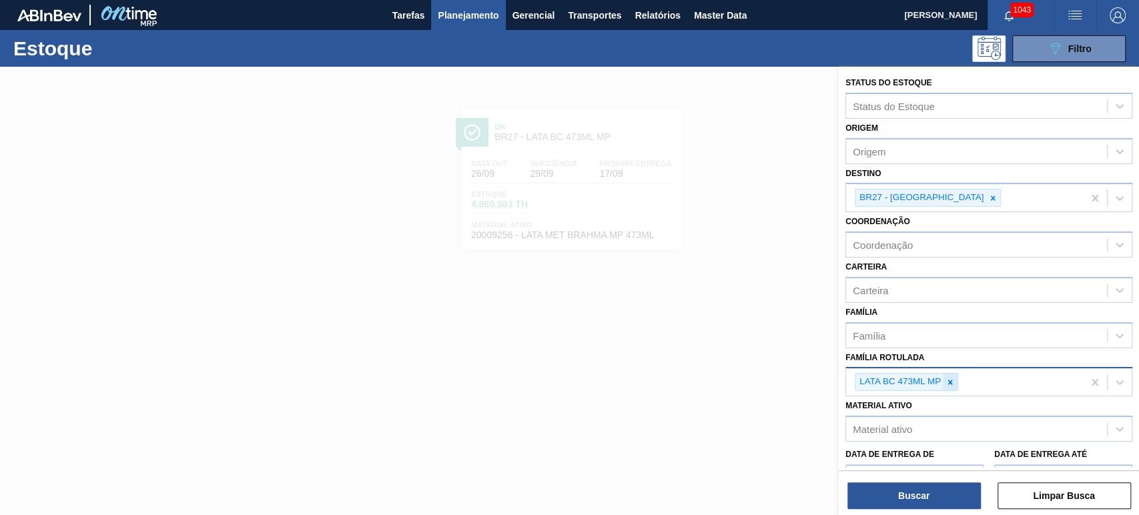
click at [944, 380] on div at bounding box center [950, 382] width 15 height 17
paste Rotulada "LATA AP 473ML"
type Rotulada "LATA AP 473ML"
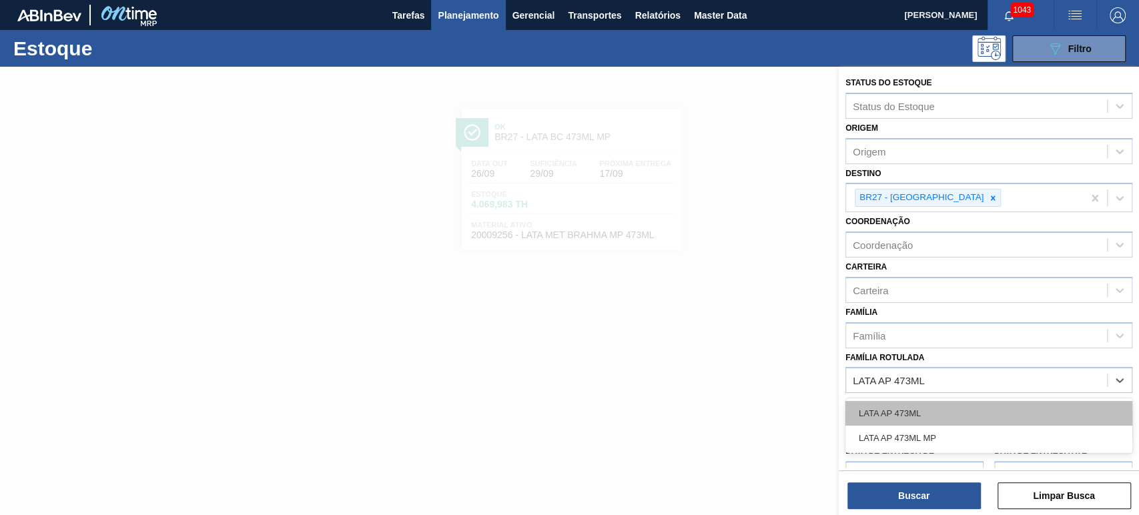
click at [912, 418] on div "LATA AP 473ML" at bounding box center [989, 413] width 287 height 25
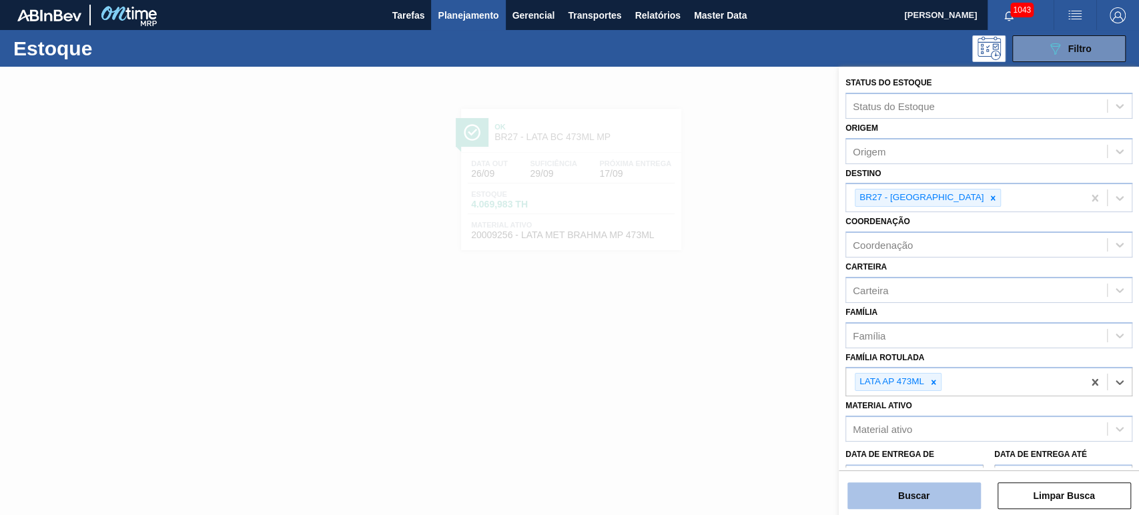
click at [910, 497] on button "Buscar" at bounding box center [914, 496] width 133 height 27
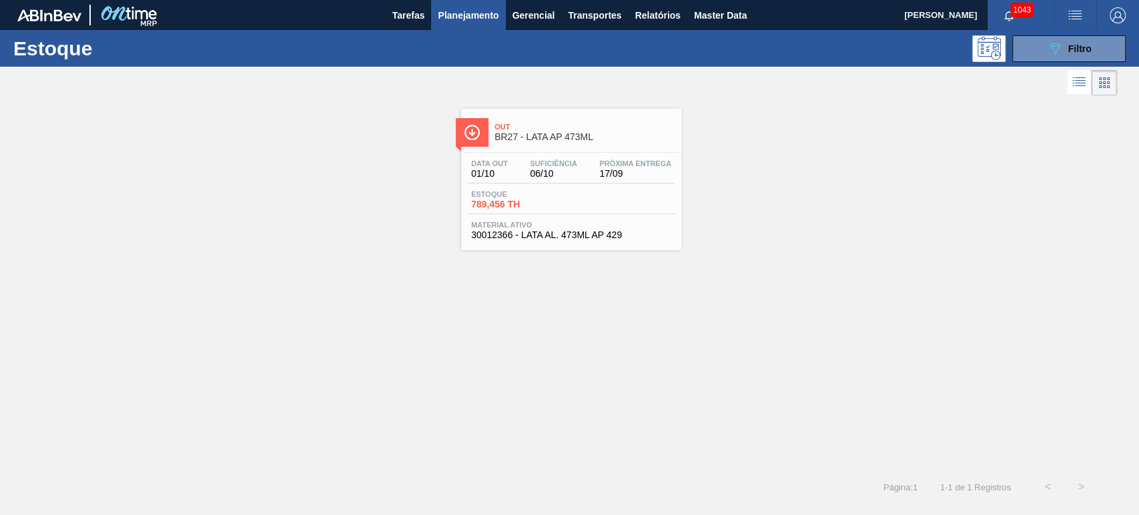
click at [571, 133] on span "BR27 - LATA AP 473ML" at bounding box center [585, 137] width 180 height 10
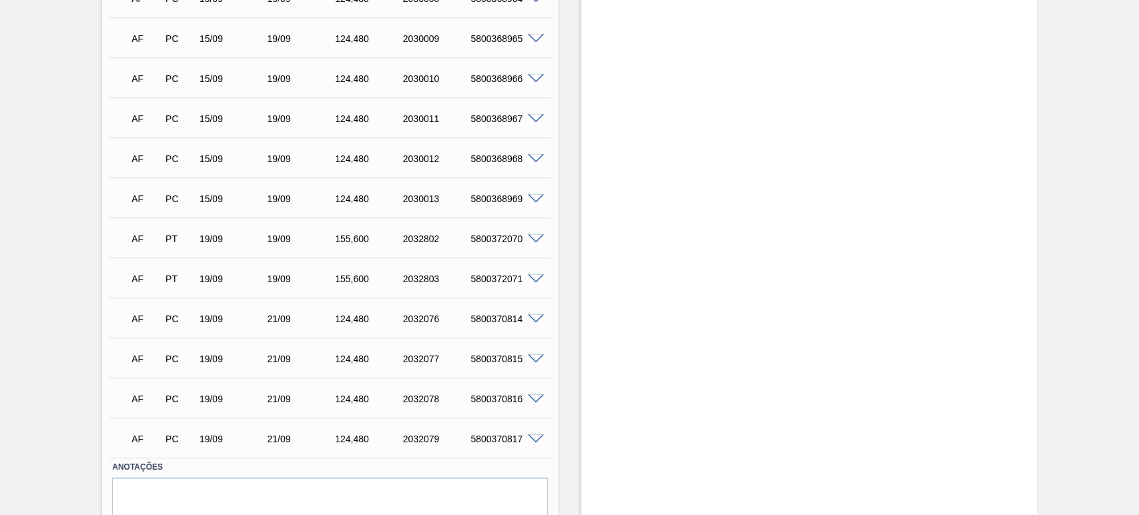
scroll to position [1140, 0]
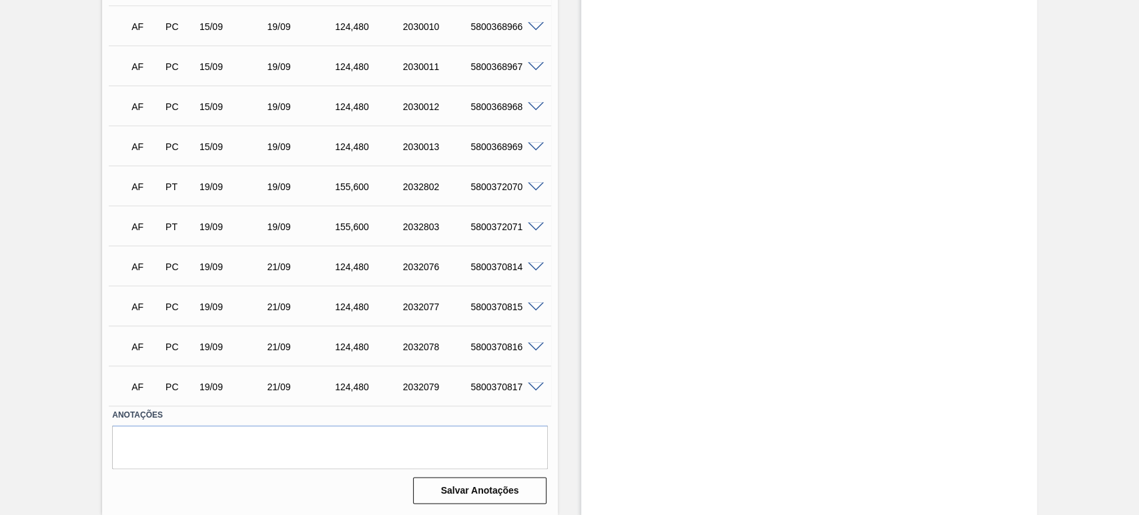
click at [539, 190] on span at bounding box center [536, 187] width 16 height 10
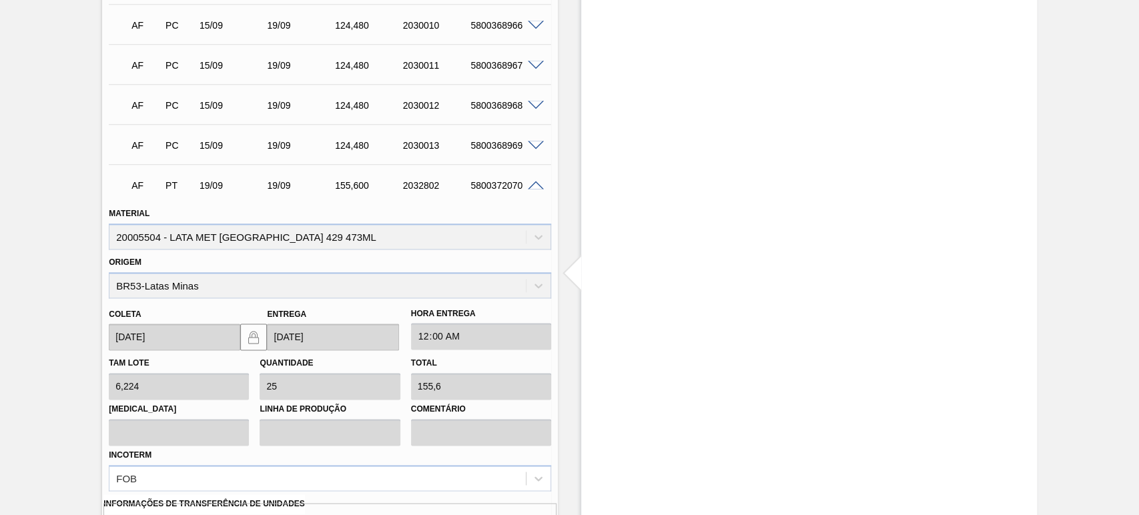
click at [497, 190] on div "5800372070" at bounding box center [504, 185] width 75 height 11
copy div "5800372070"
click at [536, 188] on span at bounding box center [536, 186] width 16 height 10
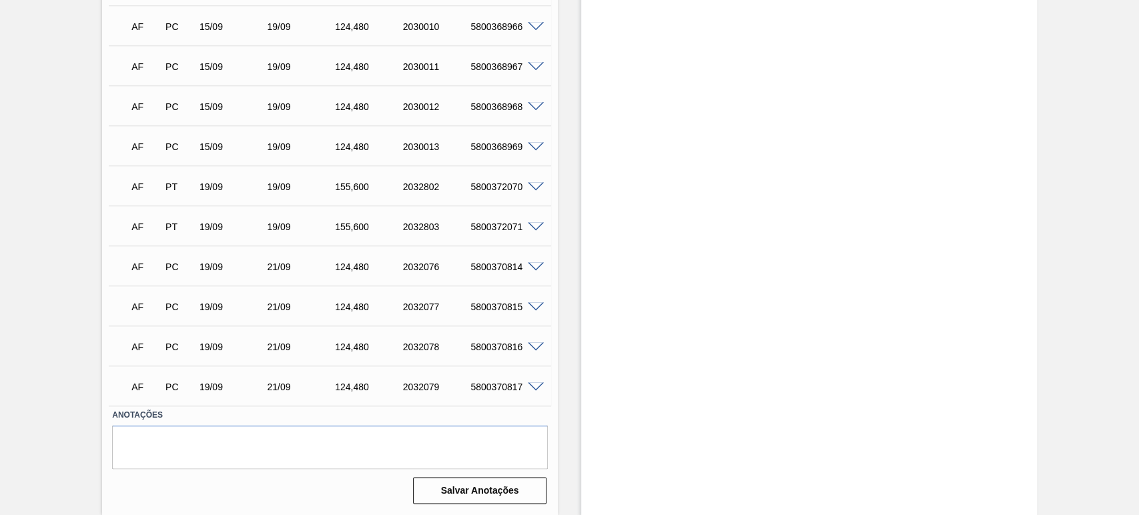
click at [534, 230] on span at bounding box center [536, 227] width 16 height 10
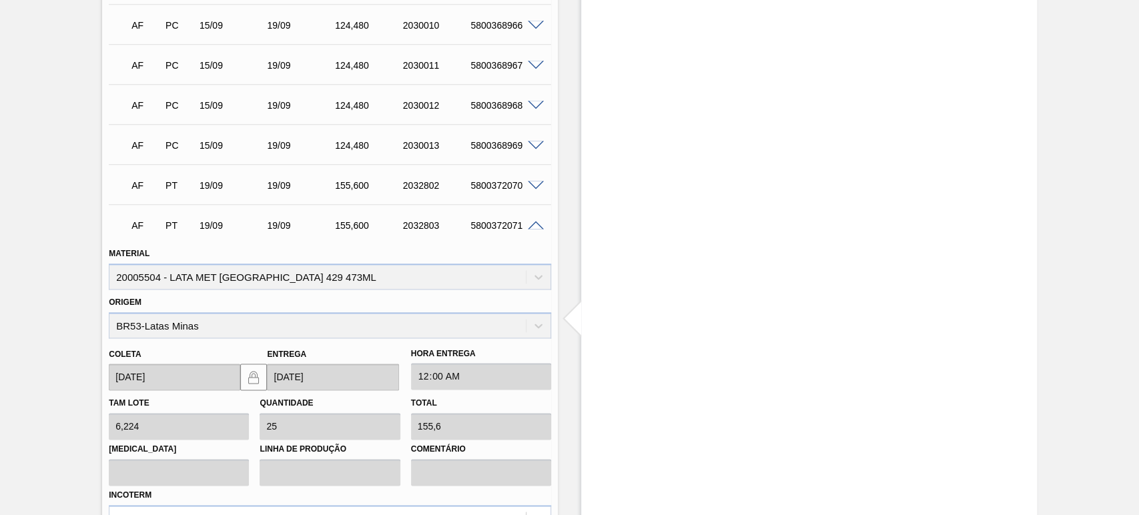
click at [513, 222] on div "5800372071" at bounding box center [504, 225] width 75 height 11
copy div "5800372071"
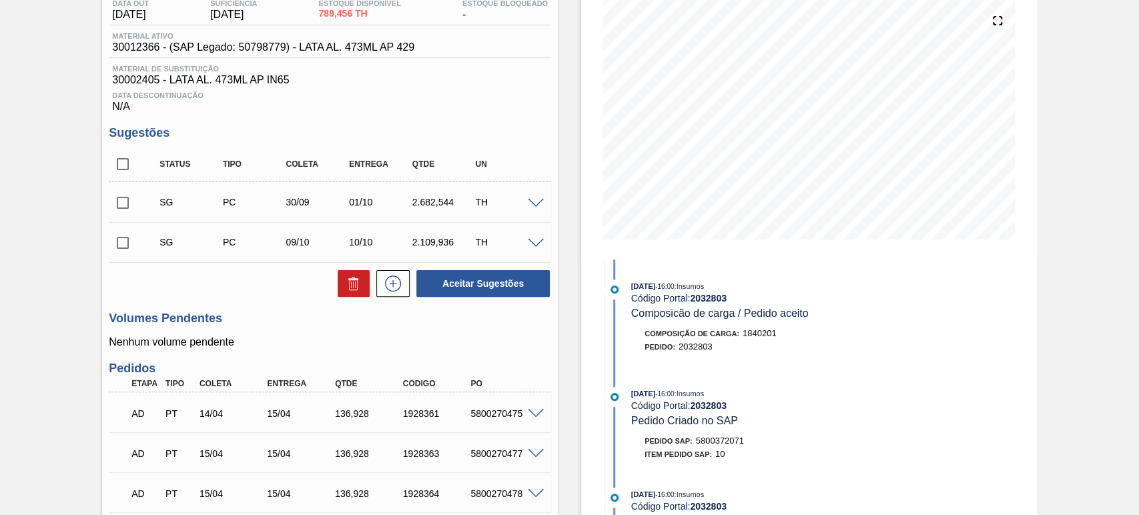
scroll to position [0, 0]
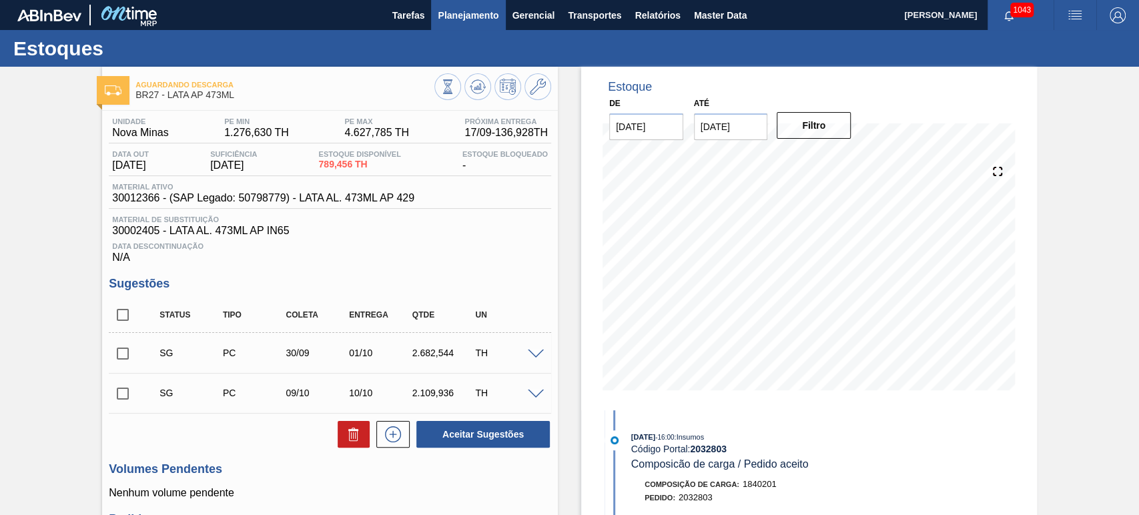
click at [473, 21] on span "Planejamento" at bounding box center [468, 15] width 61 height 16
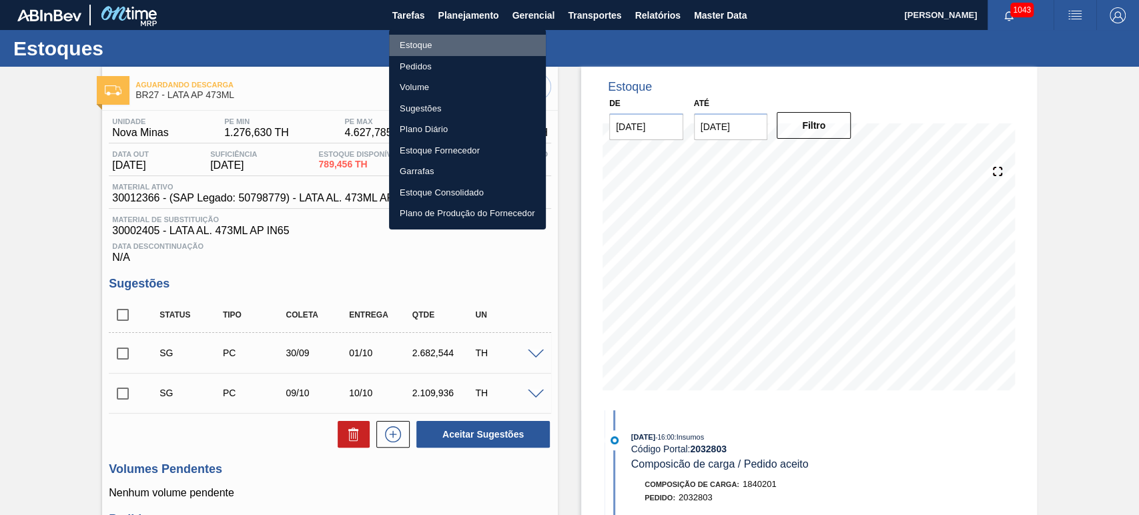
click at [414, 47] on li "Estoque" at bounding box center [467, 45] width 157 height 21
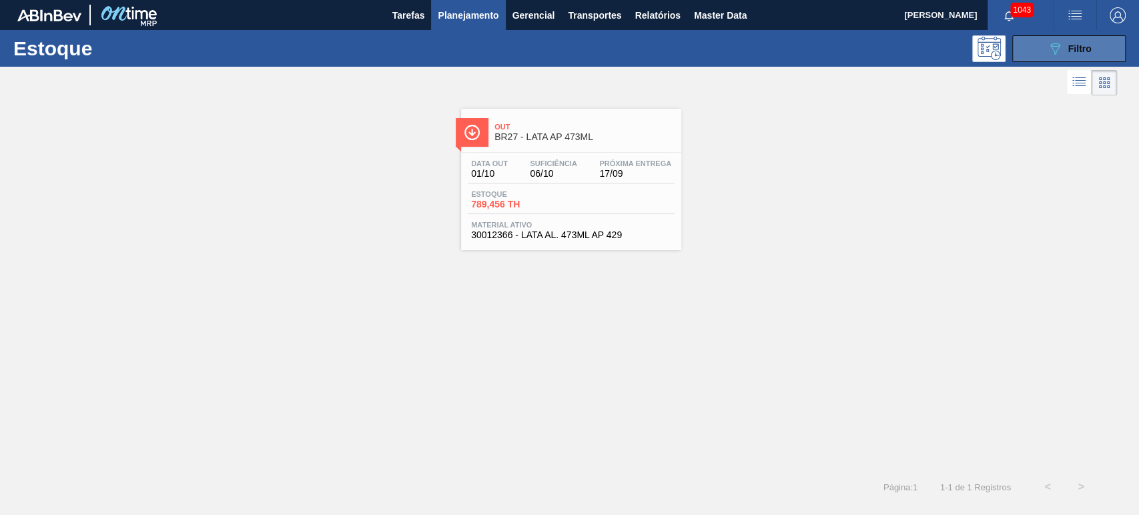
click at [1063, 41] on div "089F7B8B-B2A5-4AFE-B5C0-19BA573D28AC Filtro" at bounding box center [1069, 49] width 45 height 16
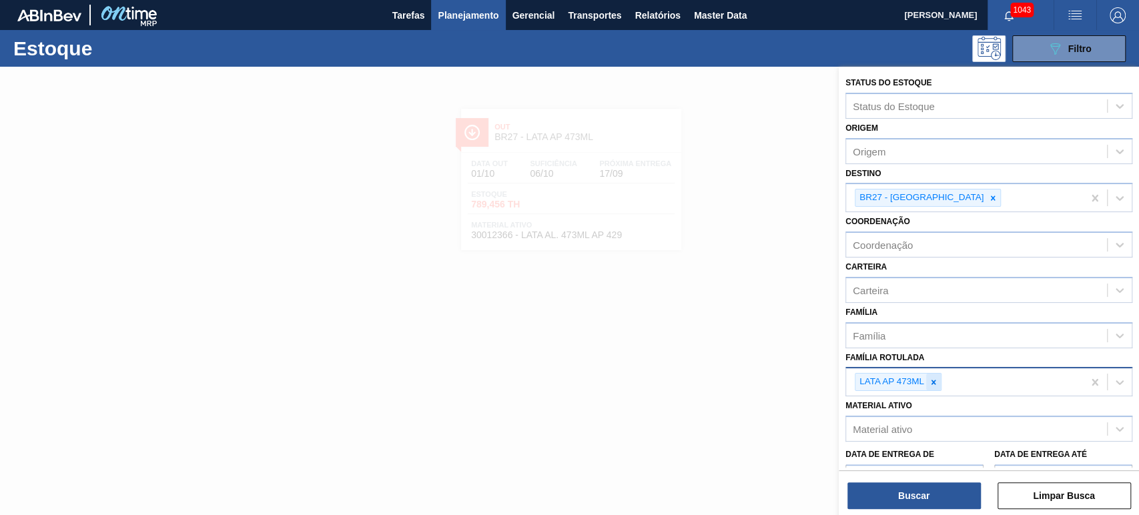
click at [933, 378] on icon at bounding box center [933, 382] width 9 height 9
paste Rotulada "LATA BC 473ML"
type Rotulada "LATA BC 473ML"
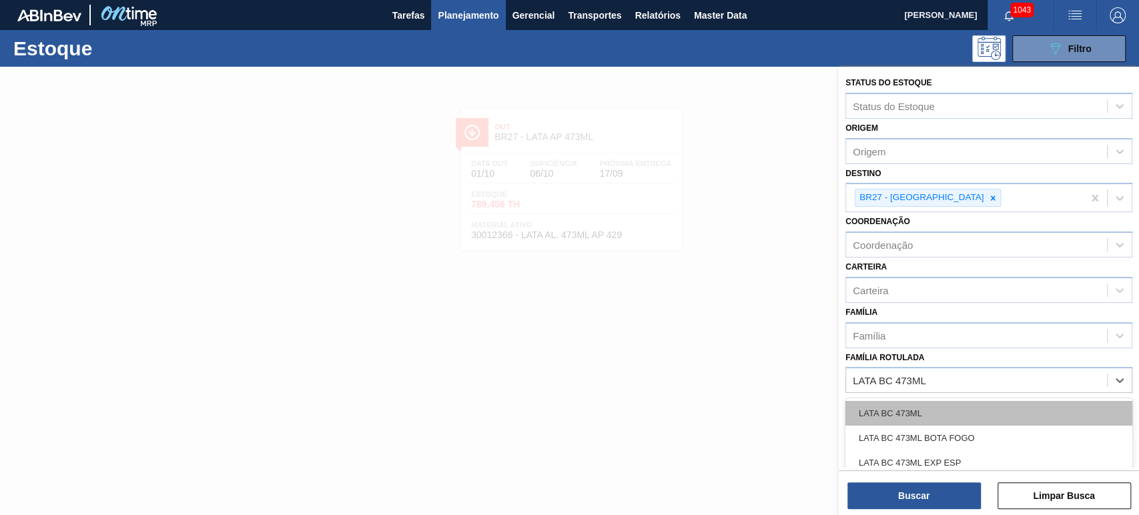
click at [926, 409] on div "LATA BC 473ML" at bounding box center [989, 413] width 287 height 25
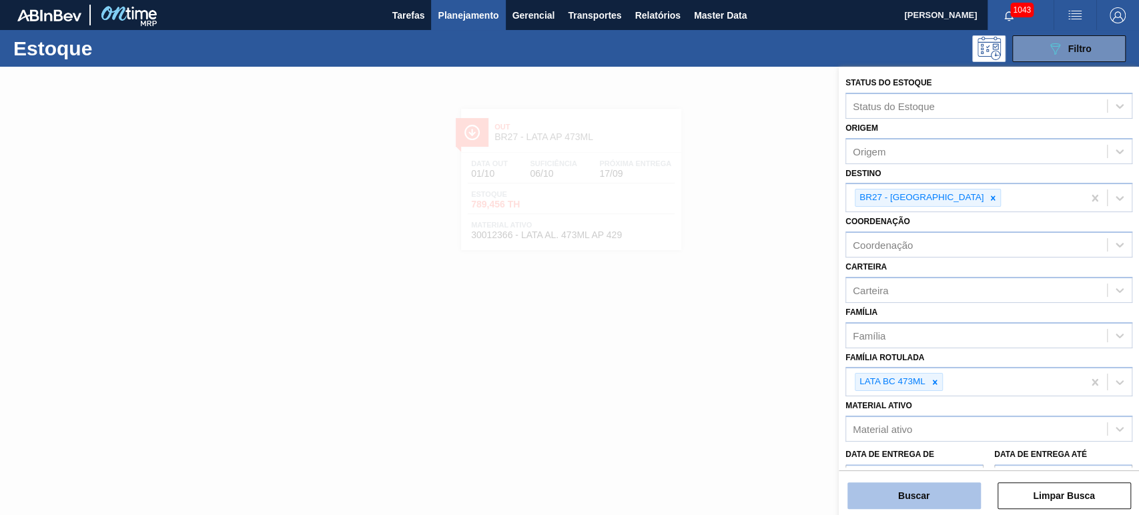
click at [920, 502] on button "Buscar" at bounding box center [914, 496] width 133 height 27
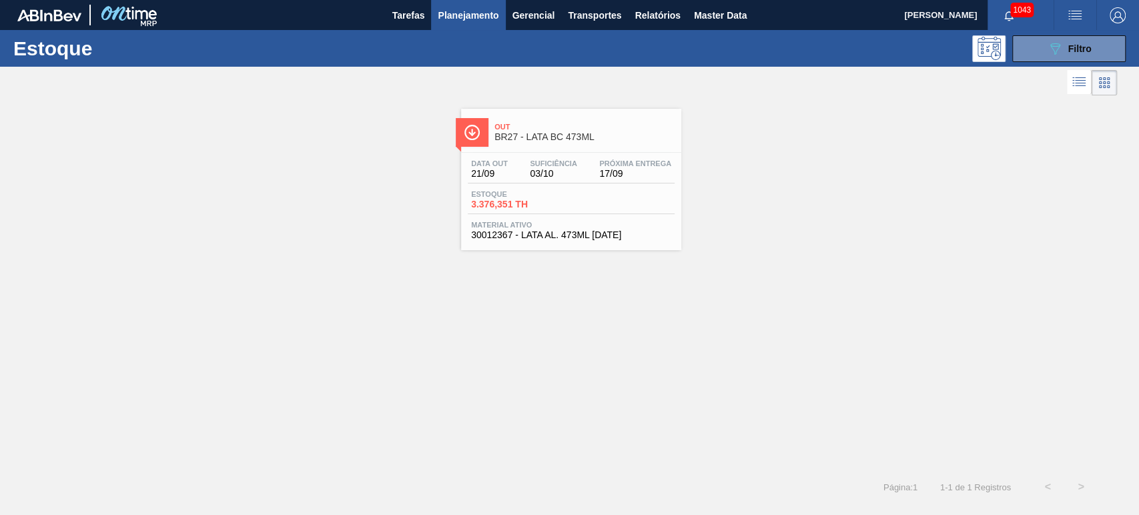
click at [578, 137] on span "BR27 - LATA BC 473ML" at bounding box center [585, 137] width 180 height 10
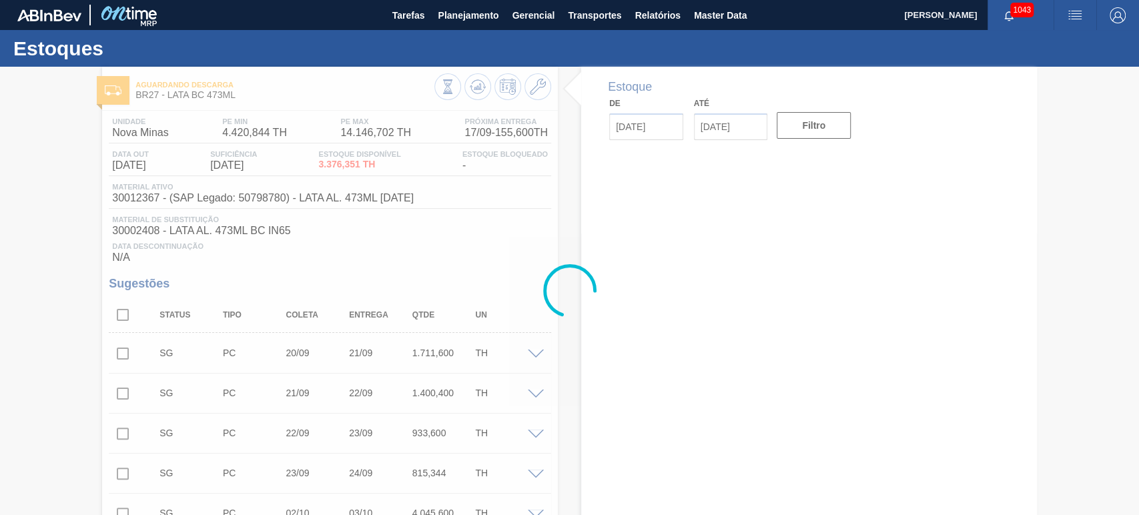
type input "[DATE]"
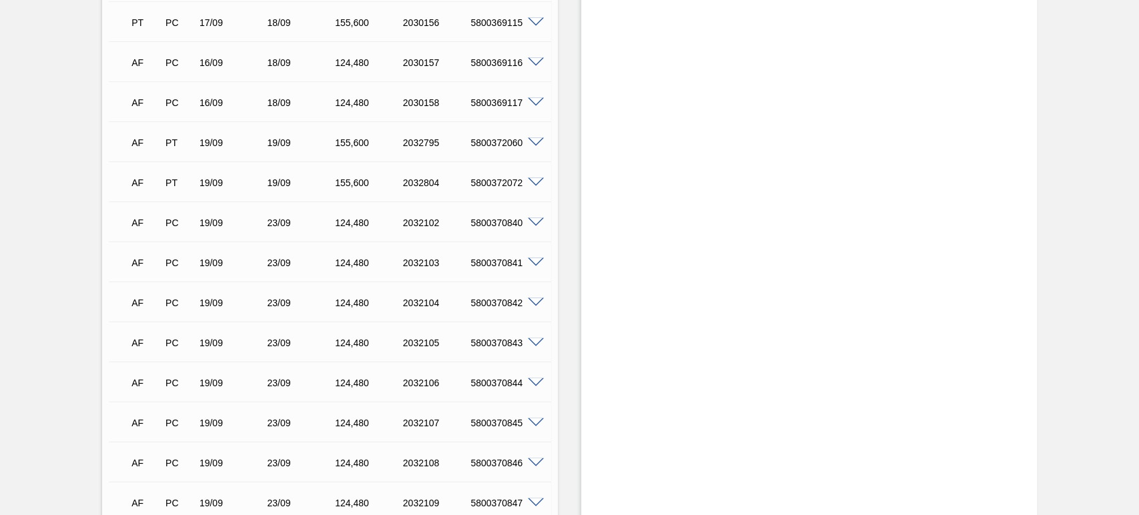
scroll to position [1625, 0]
click at [539, 339] on span at bounding box center [536, 341] width 16 height 10
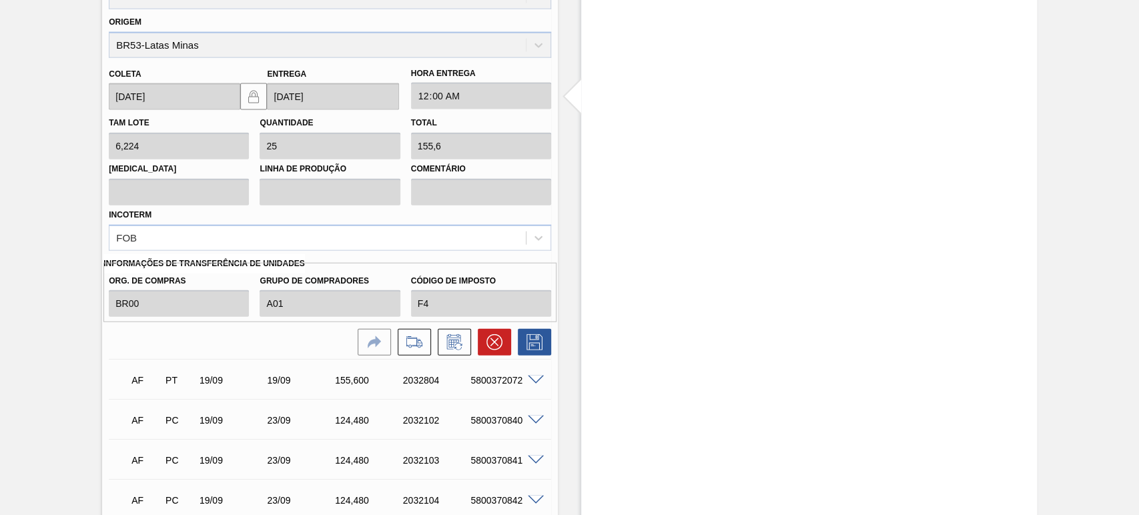
scroll to position [1824, 0]
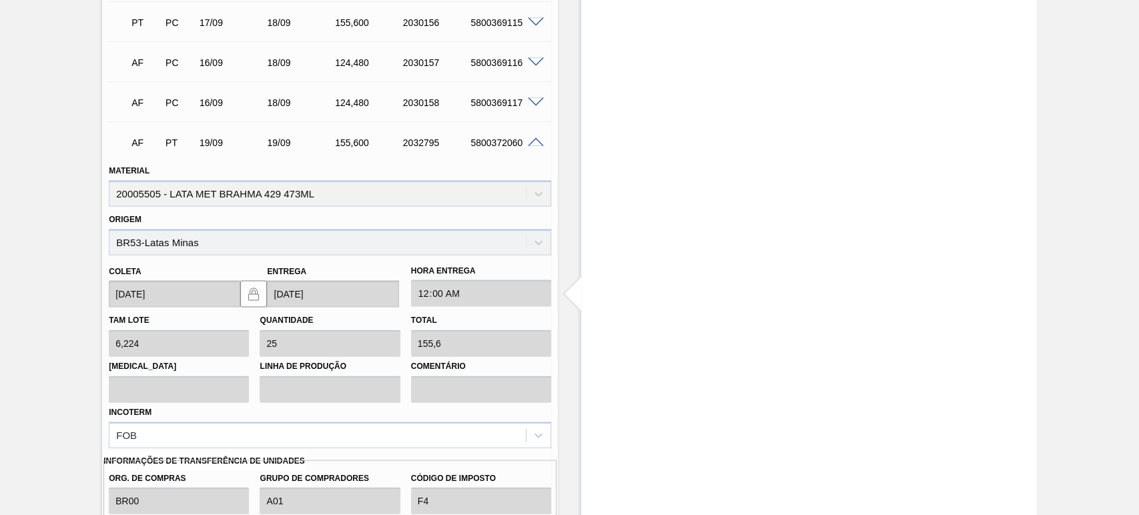
click at [491, 143] on div "5800372060" at bounding box center [504, 142] width 75 height 11
copy div "5800372060"
click at [536, 142] on span at bounding box center [536, 143] width 16 height 10
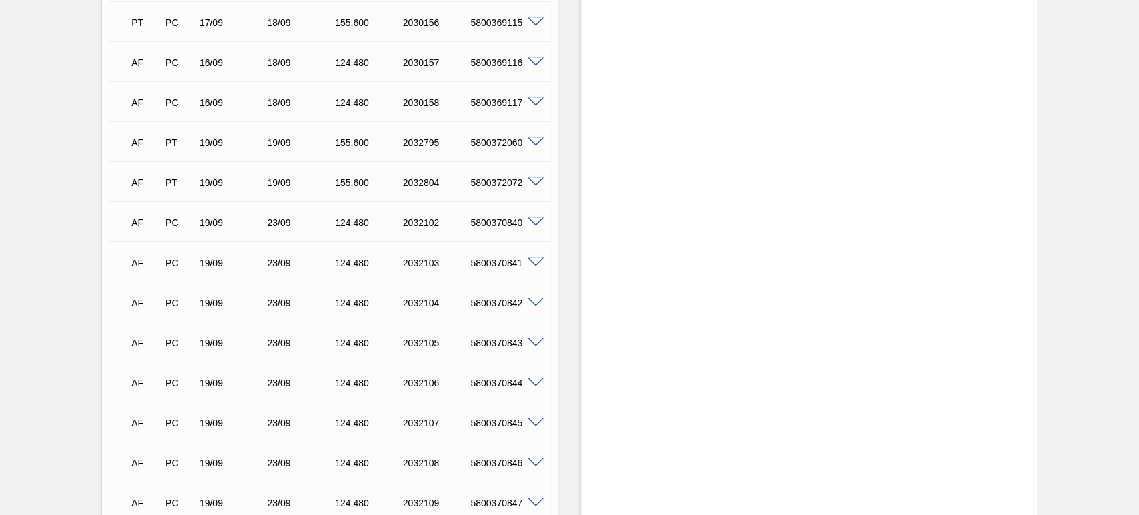
click at [532, 184] on span at bounding box center [536, 183] width 16 height 10
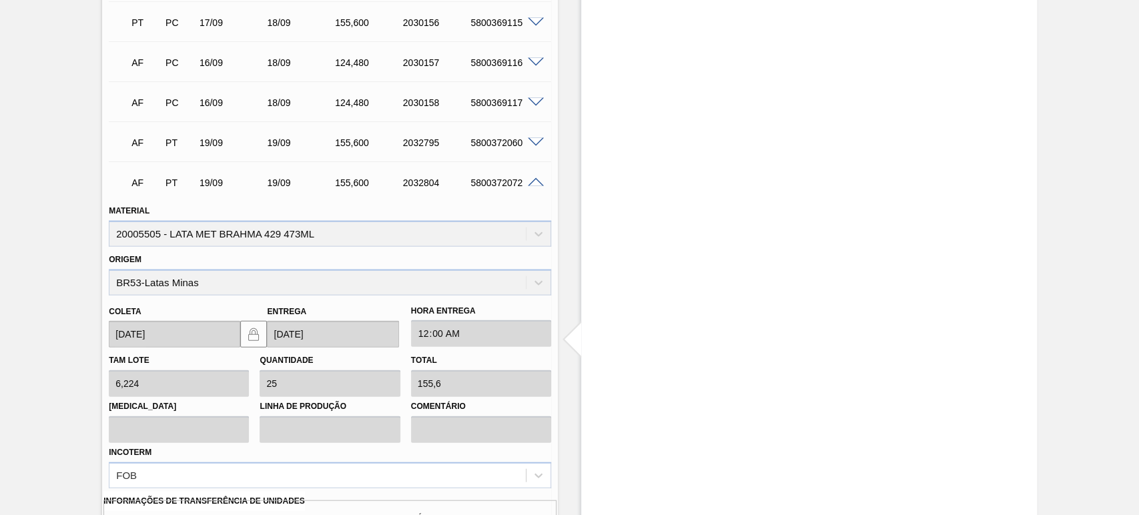
click at [505, 186] on div "5800372072" at bounding box center [504, 183] width 75 height 11
copy div "5800372072"
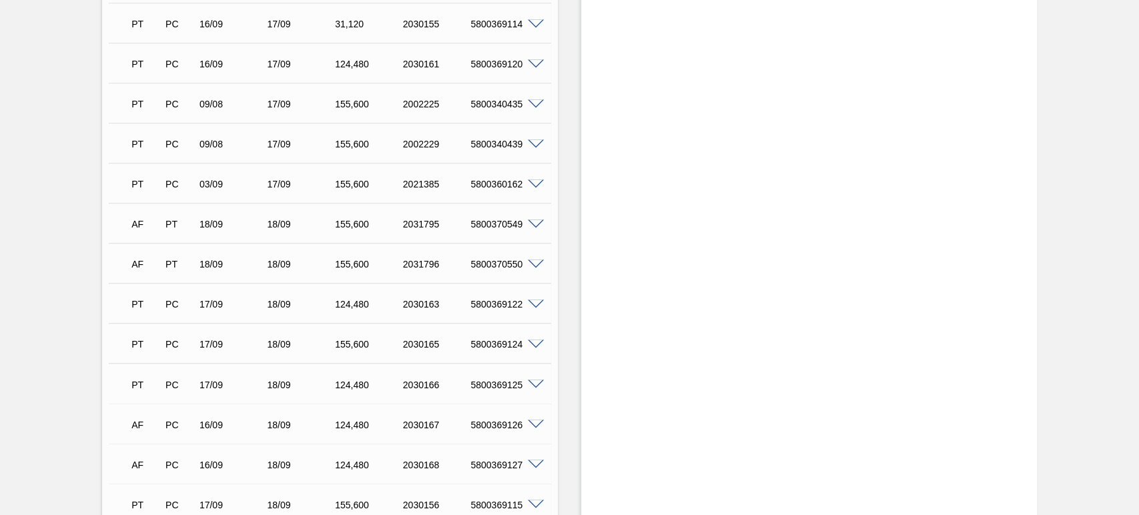
scroll to position [1230, 0]
